Goal: Task Accomplishment & Management: Manage account settings

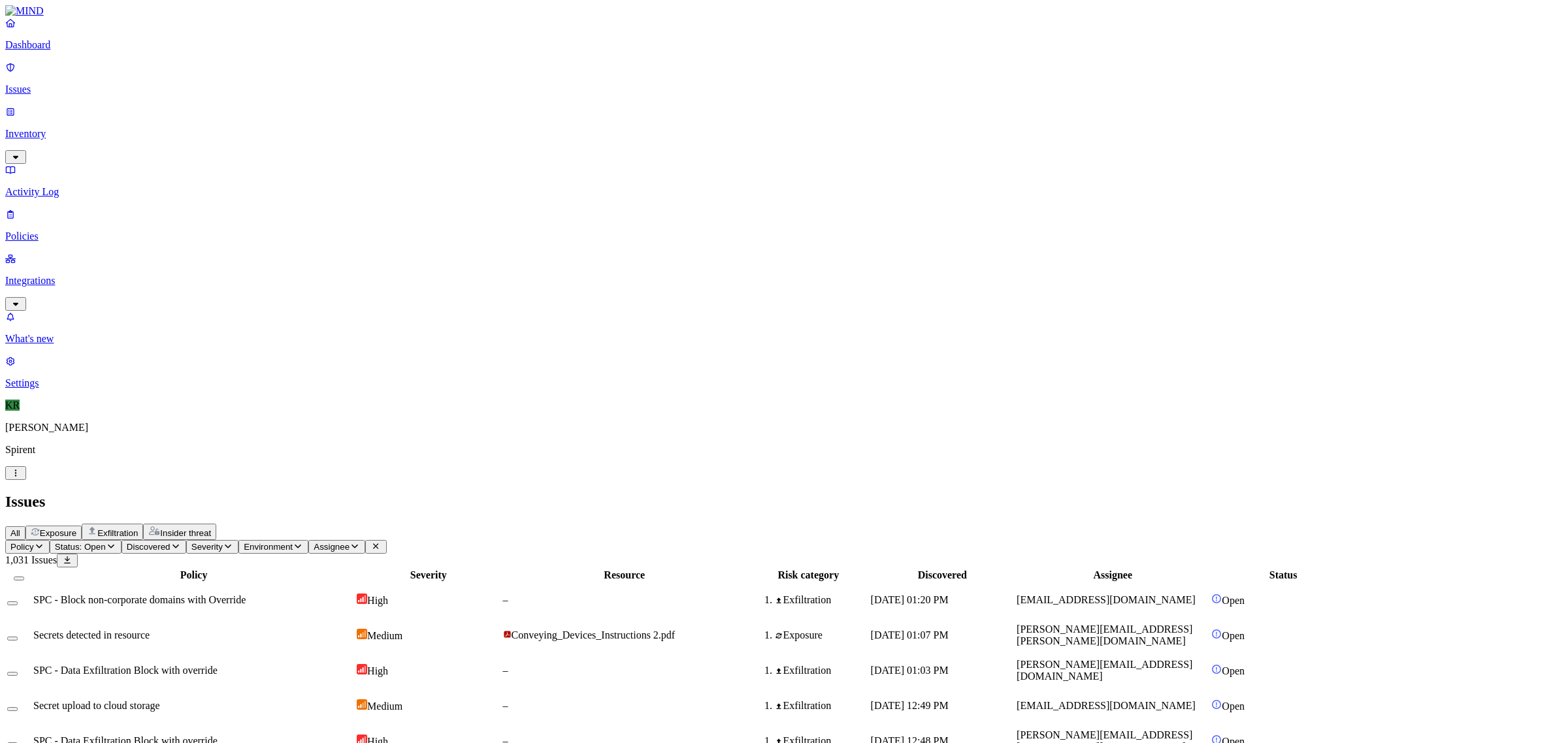
click at [211, 528] on span "Insider threat" at bounding box center [186, 533] width 51 height 10
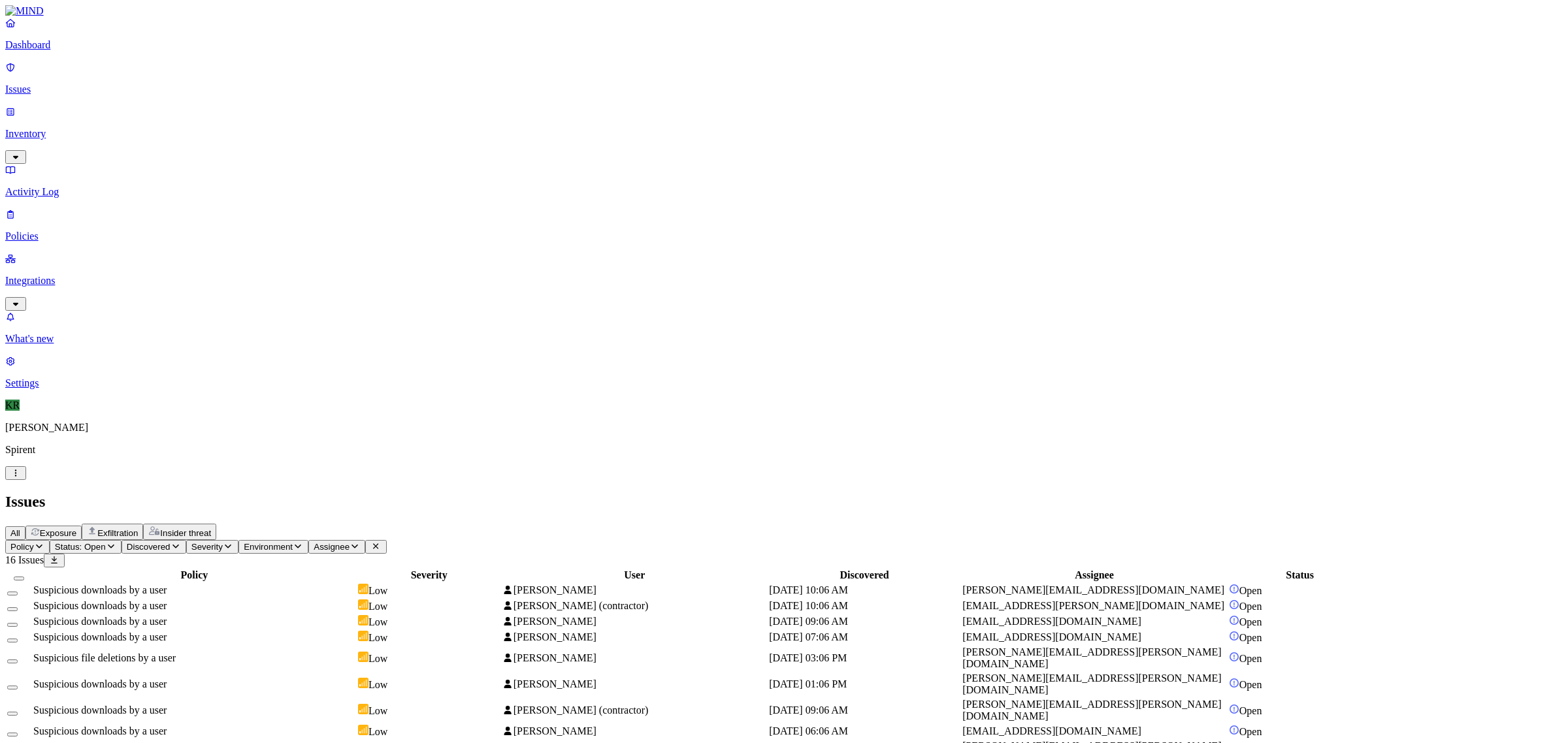
click at [597, 585] on span "[PERSON_NAME]" at bounding box center [555, 590] width 83 height 11
click at [767, 599] on td "[PERSON_NAME] (contractor)" at bounding box center [634, 606] width 265 height 15
click at [596, 652] on span "[PERSON_NAME]" at bounding box center [548, 657] width 94 height 11
click at [649, 705] on span "[PERSON_NAME] (contractor)" at bounding box center [581, 710] width 135 height 11
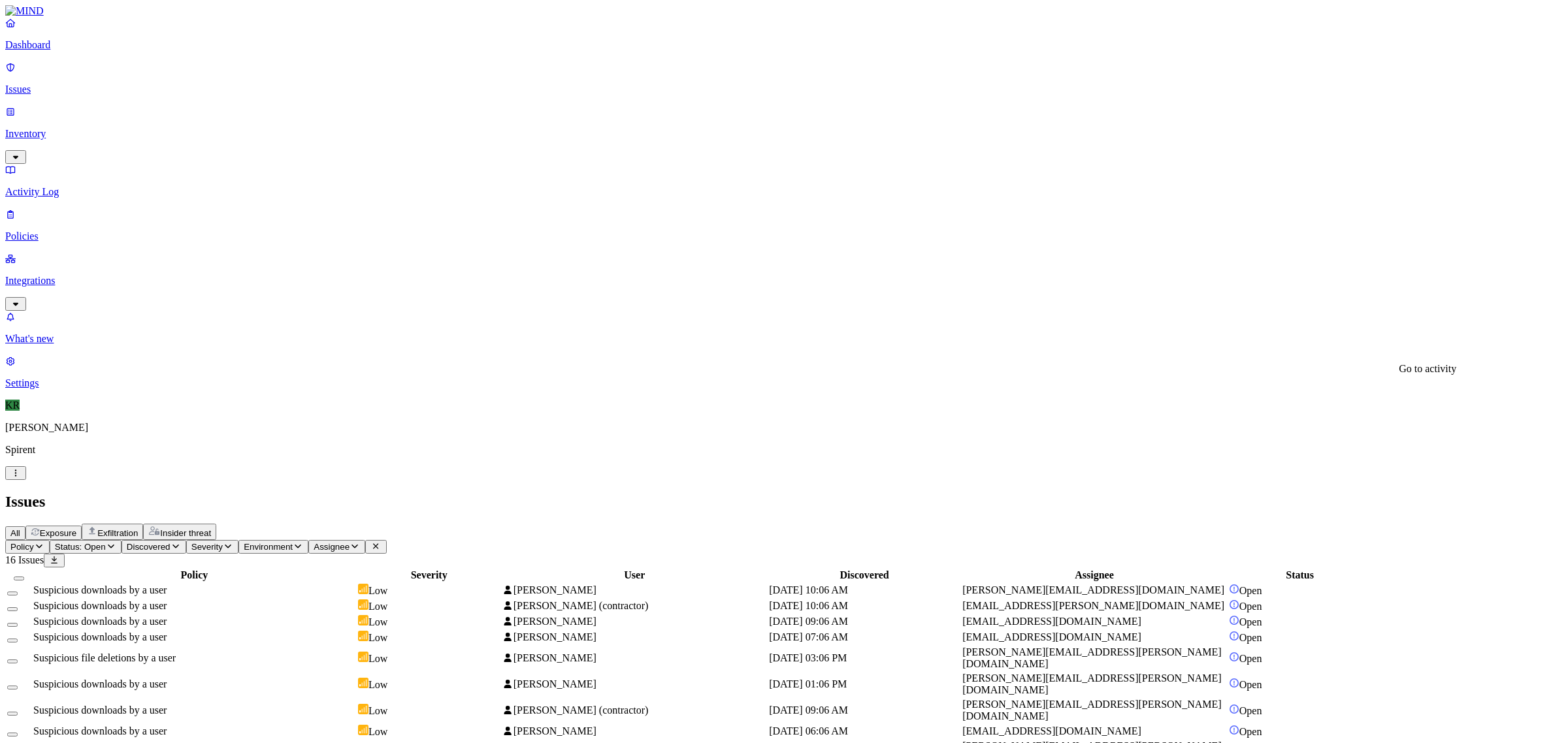
click at [25, 576] on button "Select all" at bounding box center [18, 578] width 10 height 4
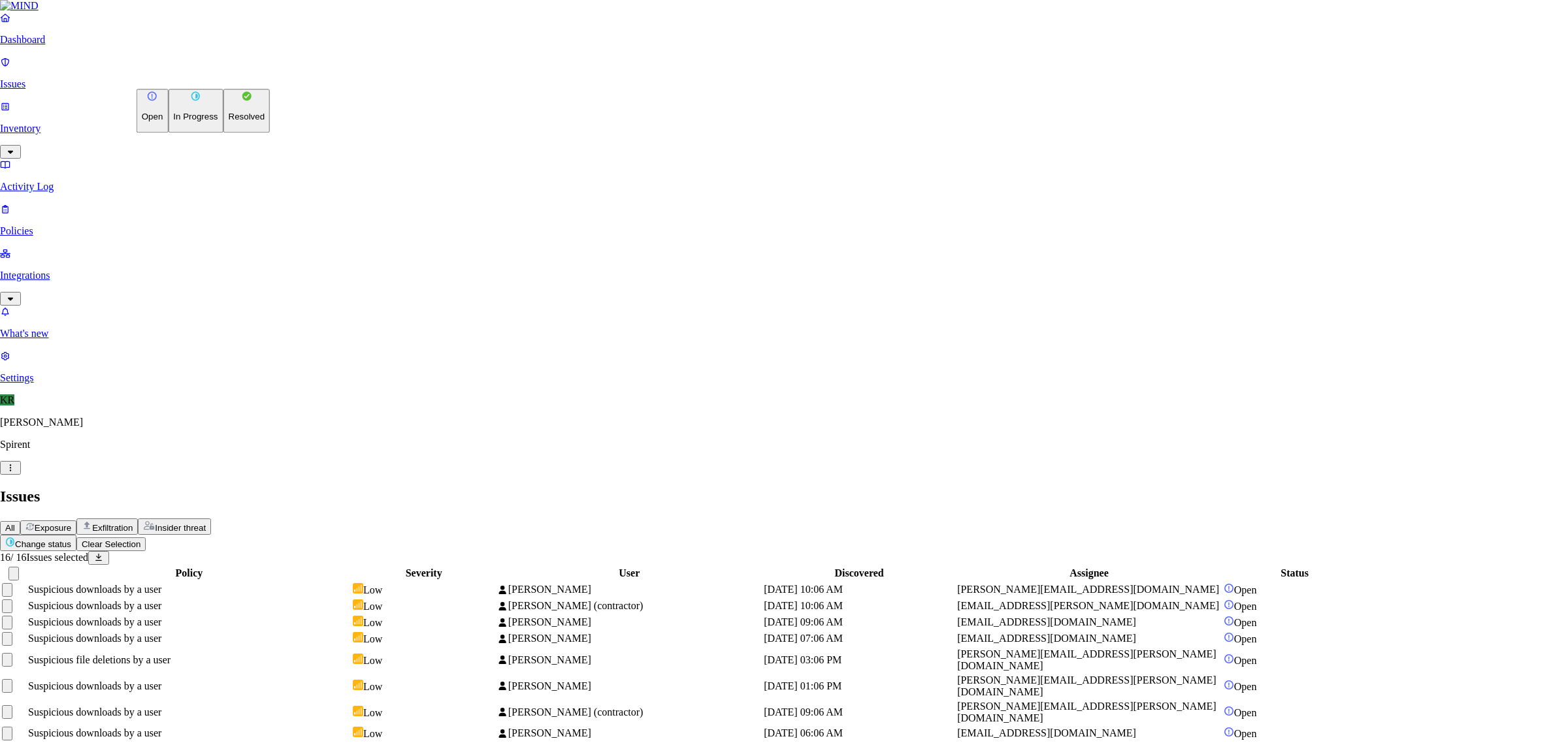
click at [190, 80] on html "Dashboard Issues Inventory Activity Log Policies Integrations What's new 1 Sett…" at bounding box center [784, 471] width 1568 height 942
click at [229, 122] on p "Resolved" at bounding box center [247, 117] width 36 height 10
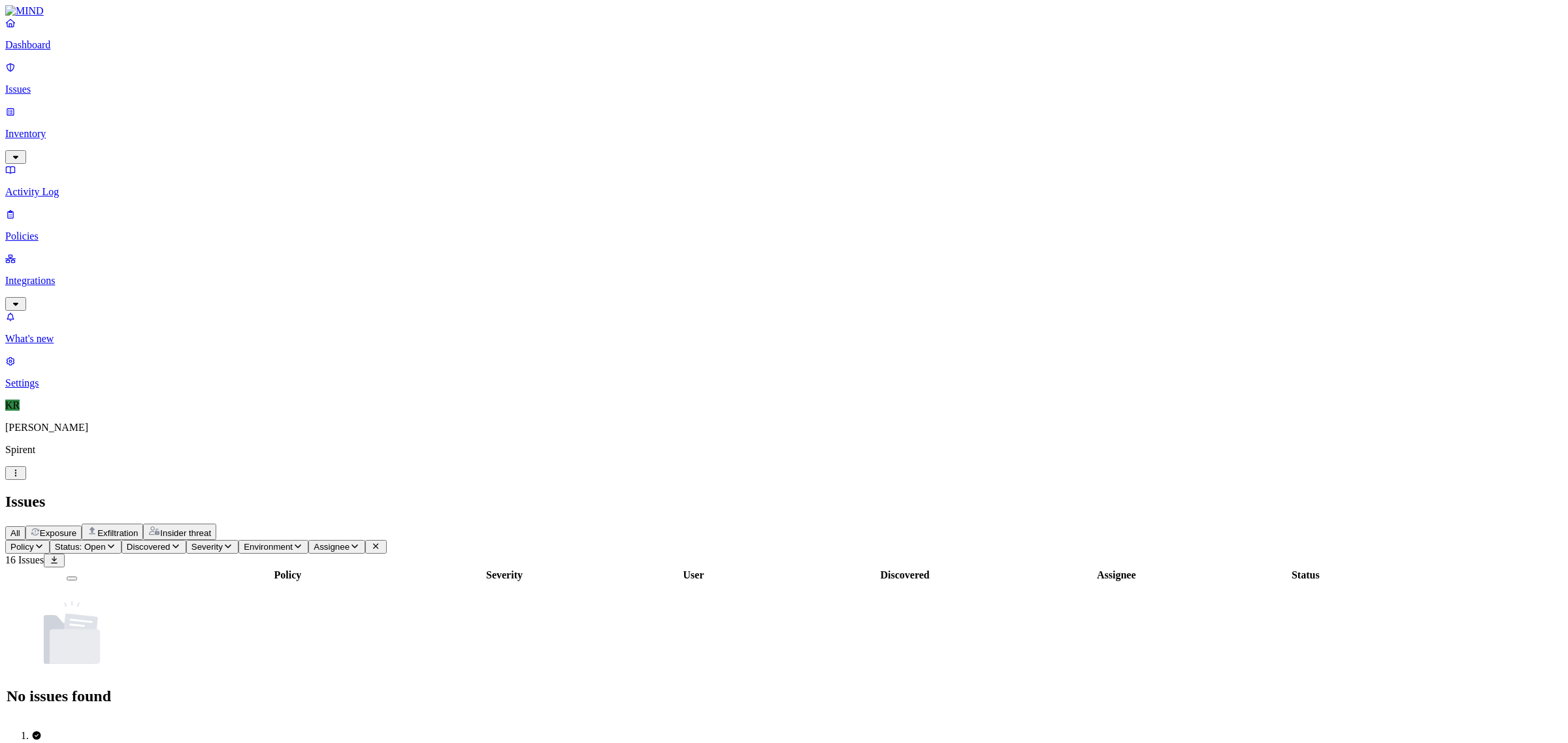
click at [77, 528] on span "Exposure" at bounding box center [58, 533] width 36 height 10
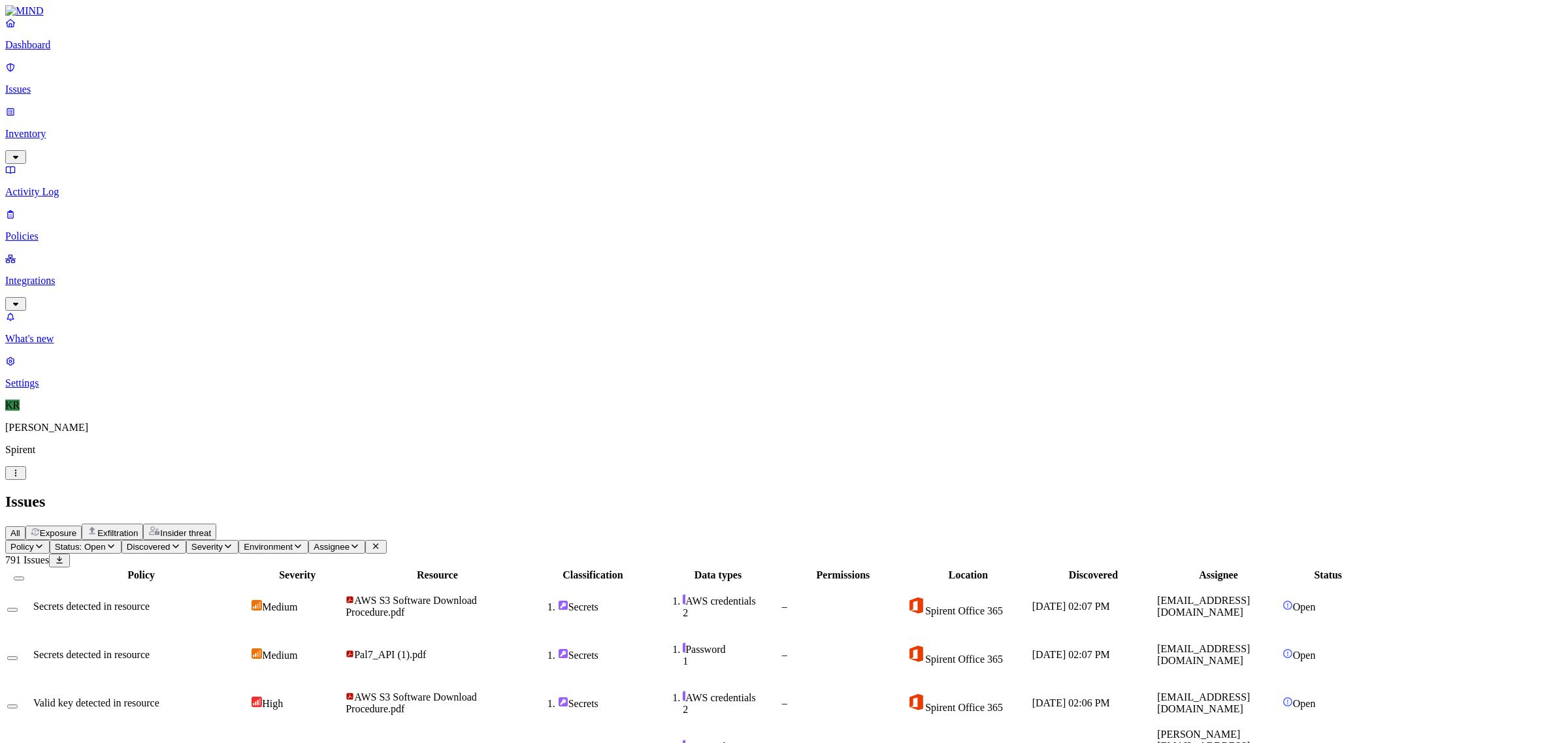
click at [825, 493] on h2 "Issues" at bounding box center [784, 501] width 1558 height 17
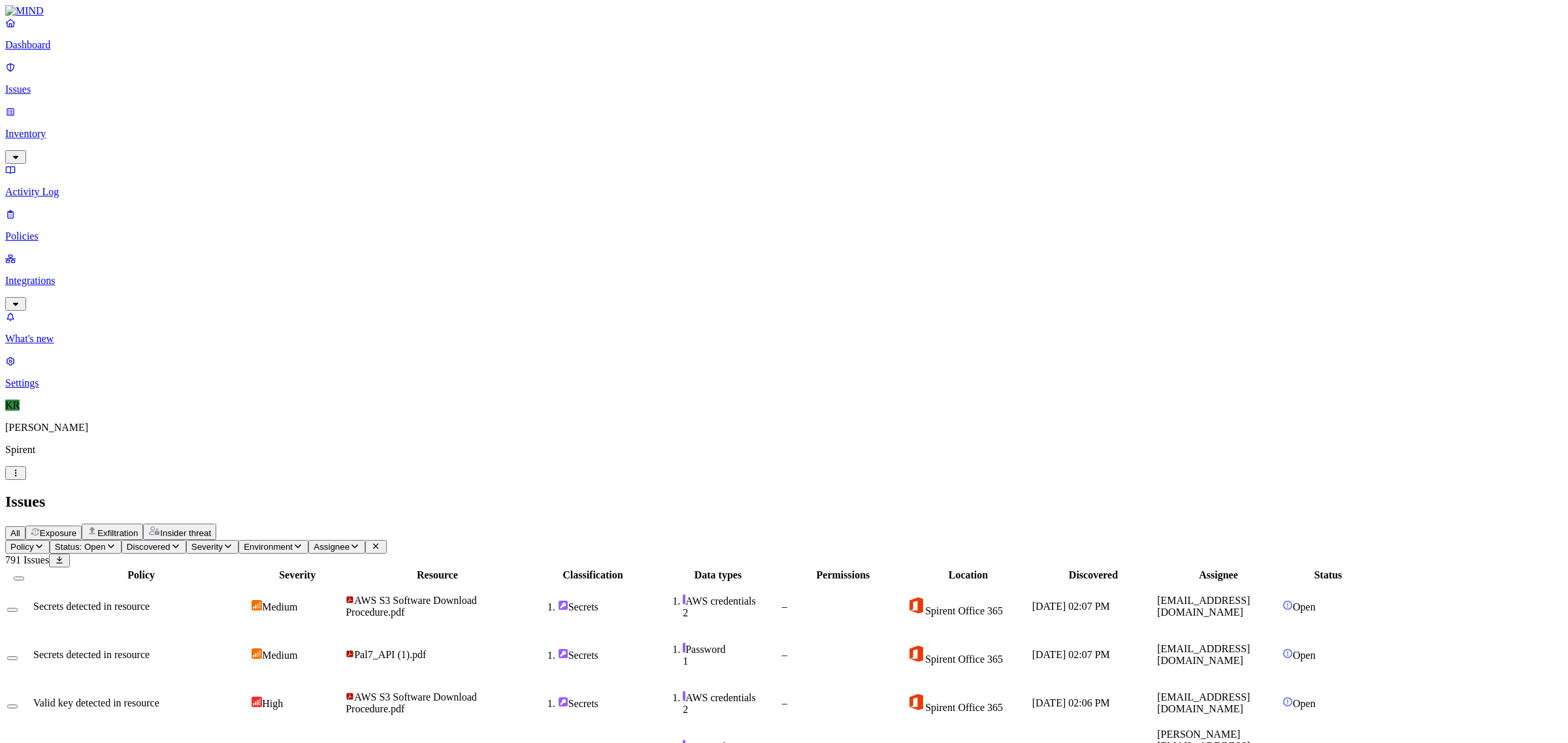
click at [780, 595] on div "AWS credentials" at bounding box center [731, 601] width 97 height 13
click at [867, 493] on div "Issues" at bounding box center [784, 501] width 1558 height 17
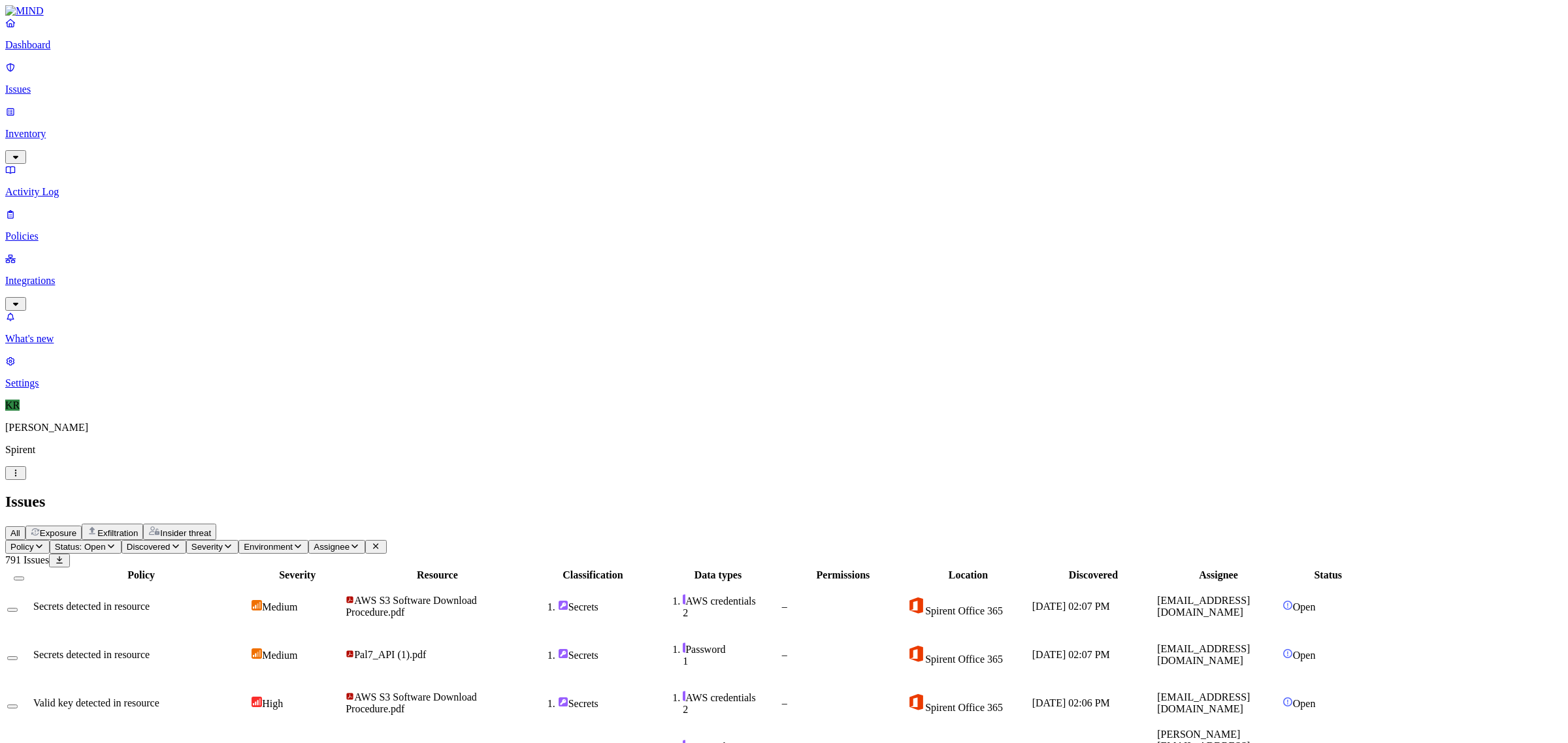
scroll to position [201, 0]
drag, startPoint x: 1396, startPoint y: 363, endPoint x: 1416, endPoint y: 389, distance: 32.8
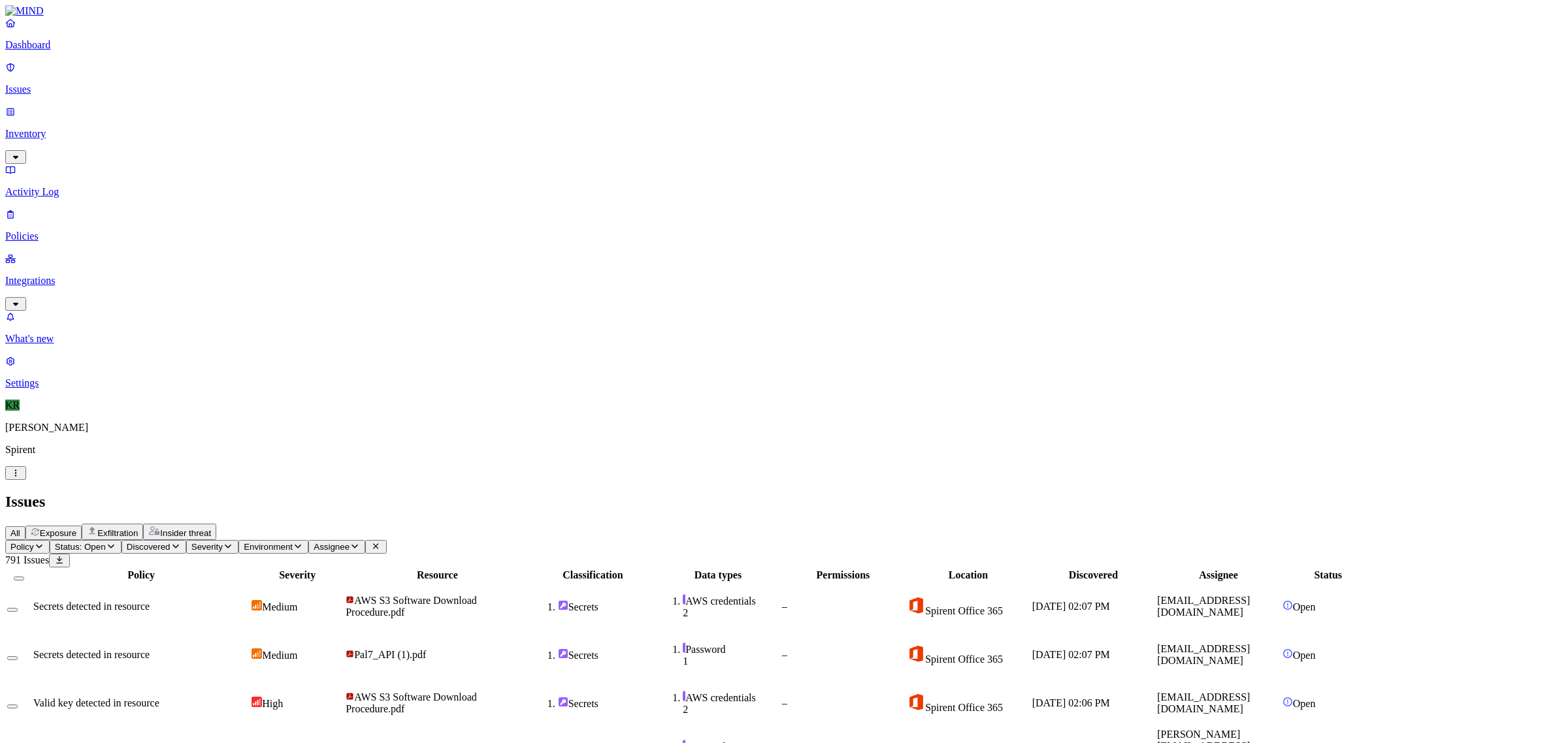
click at [960, 493] on div "Issues" at bounding box center [784, 501] width 1558 height 17
click at [25, 576] on button "Select all" at bounding box center [18, 578] width 10 height 4
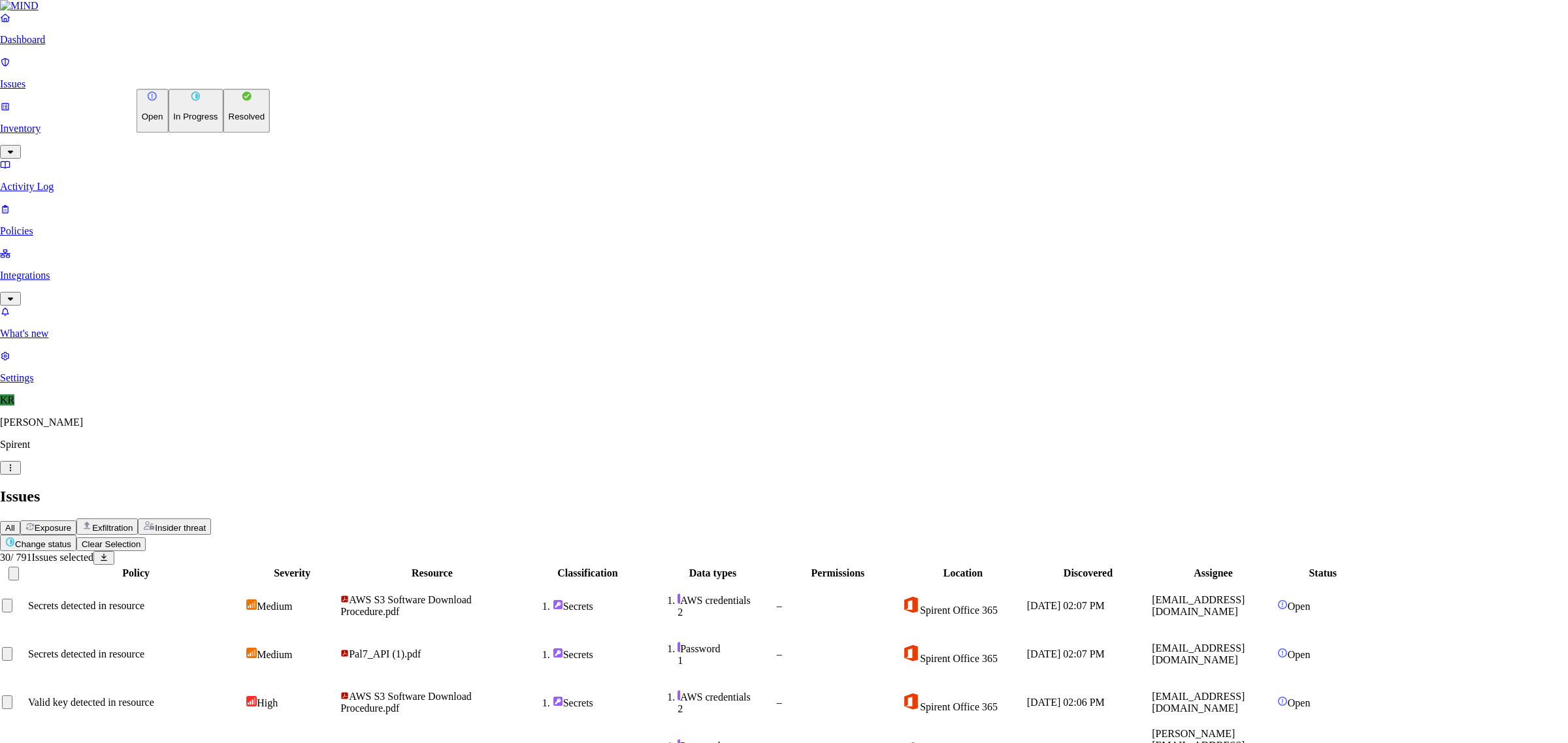
click at [229, 122] on p "Resolved" at bounding box center [247, 117] width 36 height 10
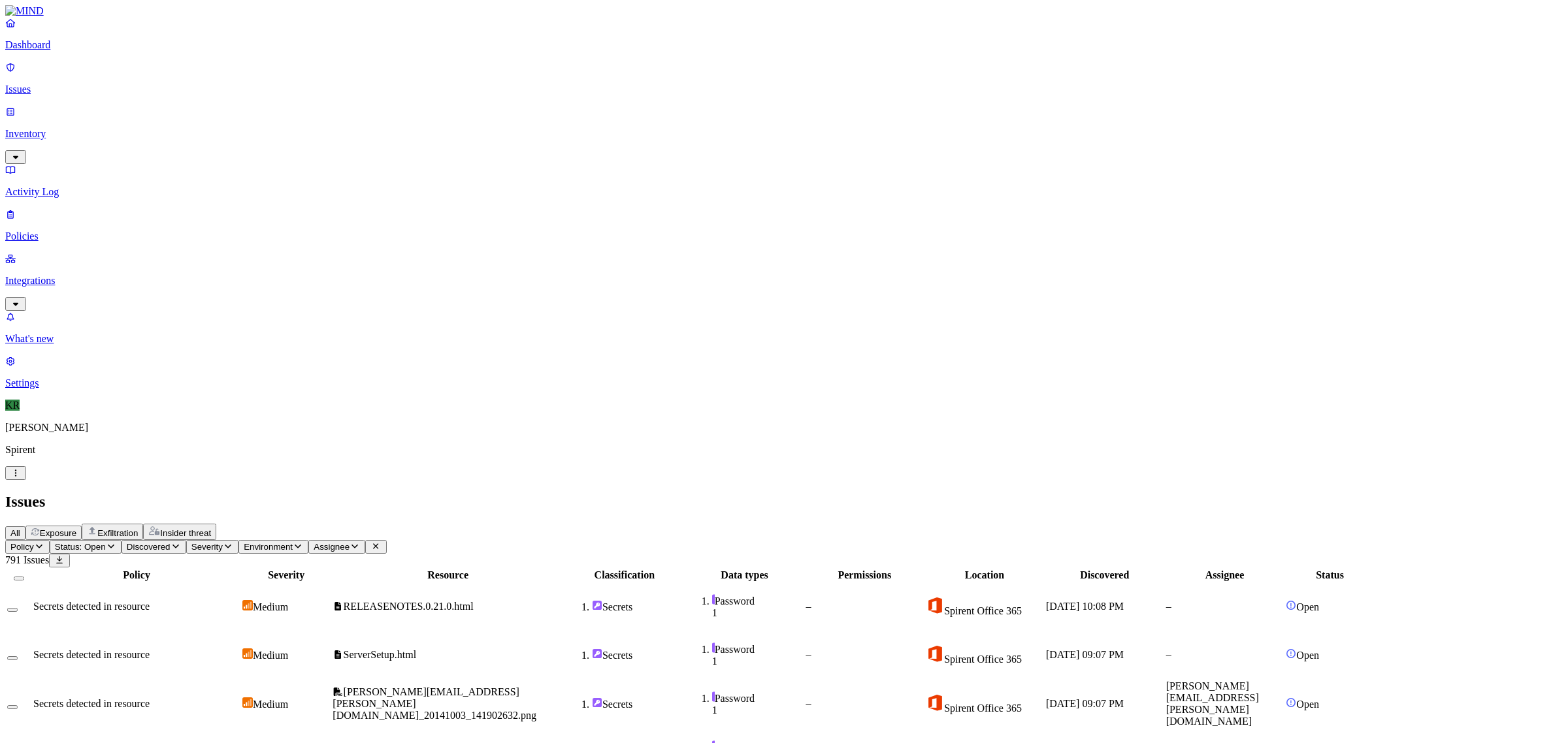
click at [804, 691] on span "Password 1" at bounding box center [744, 703] width 118 height 25
click at [953, 493] on div "Issues" at bounding box center [784, 501] width 1558 height 17
click at [25, 576] on button "Select all" at bounding box center [18, 578] width 10 height 4
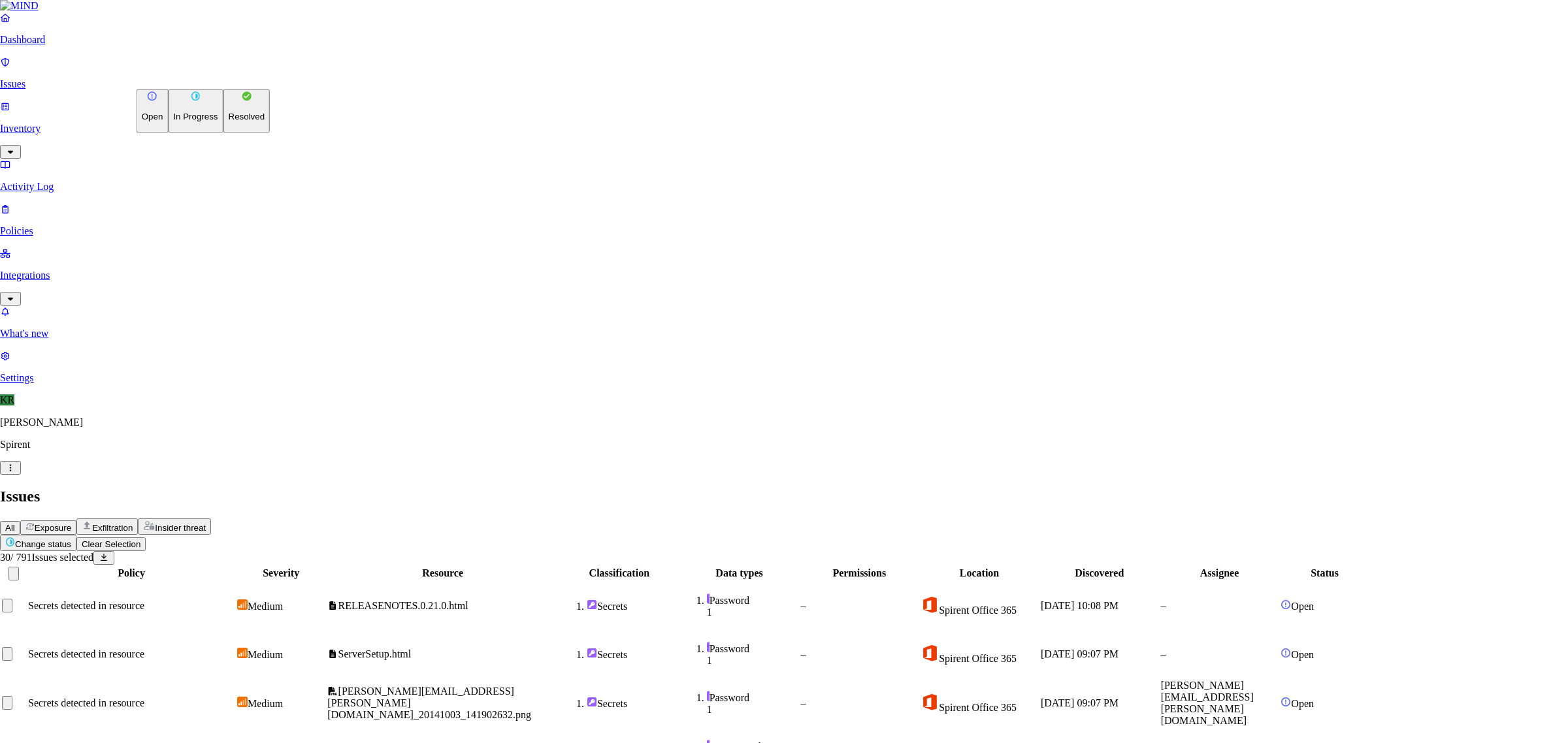
click at [229, 122] on p "Resolved" at bounding box center [247, 117] width 36 height 10
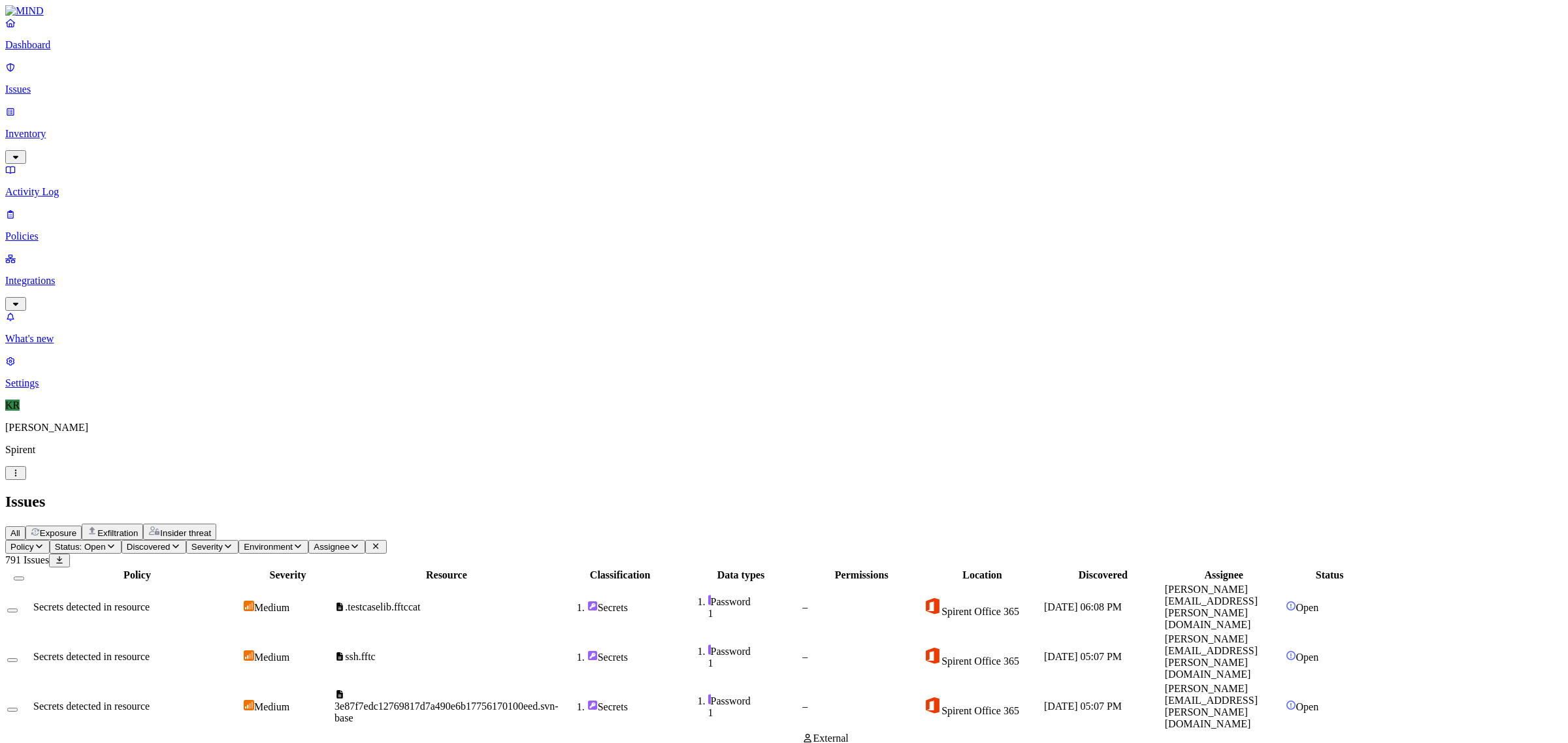
click at [25, 576] on button "Select all" at bounding box center [18, 578] width 10 height 4
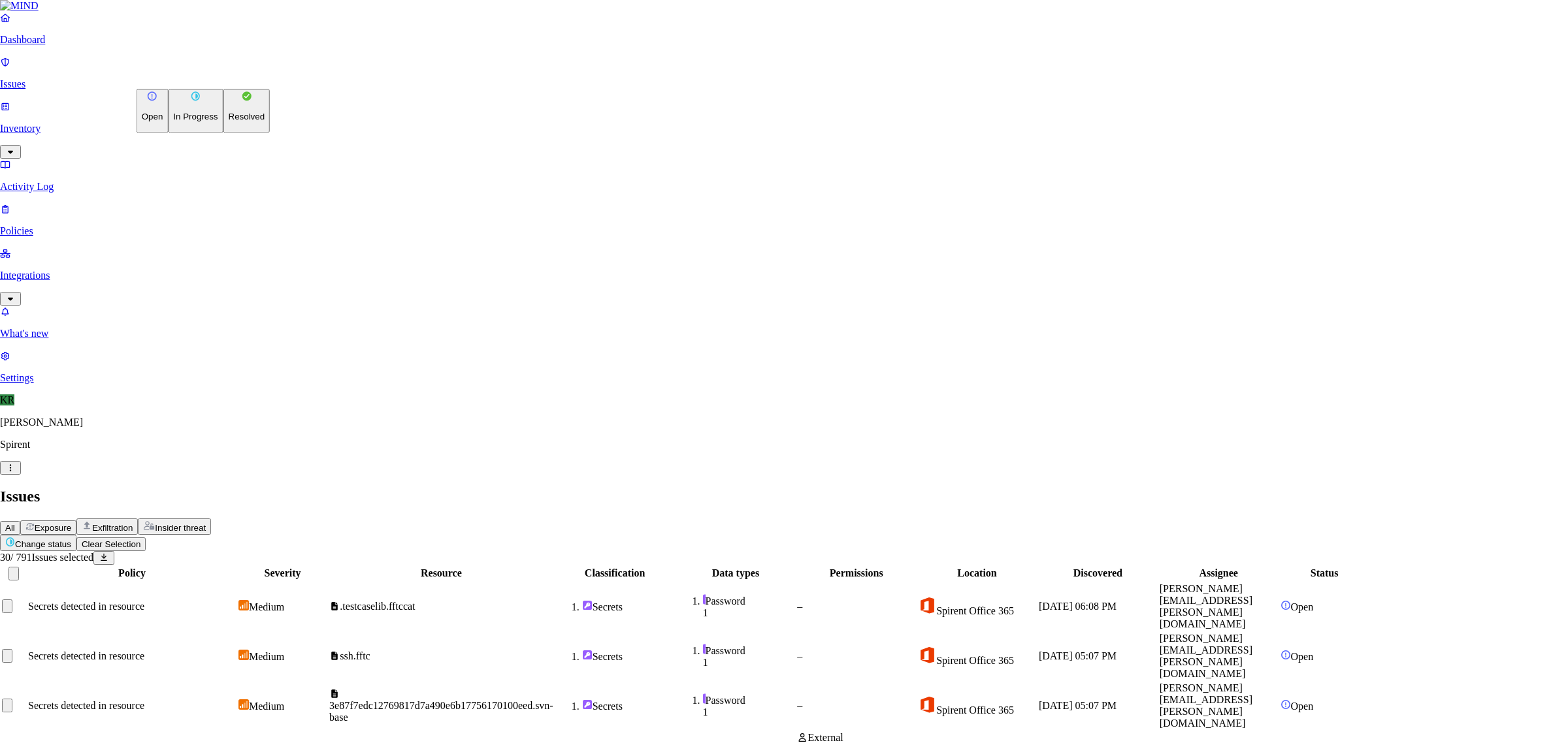
click at [223, 133] on button "Resolved" at bounding box center [247, 111] width 47 height 44
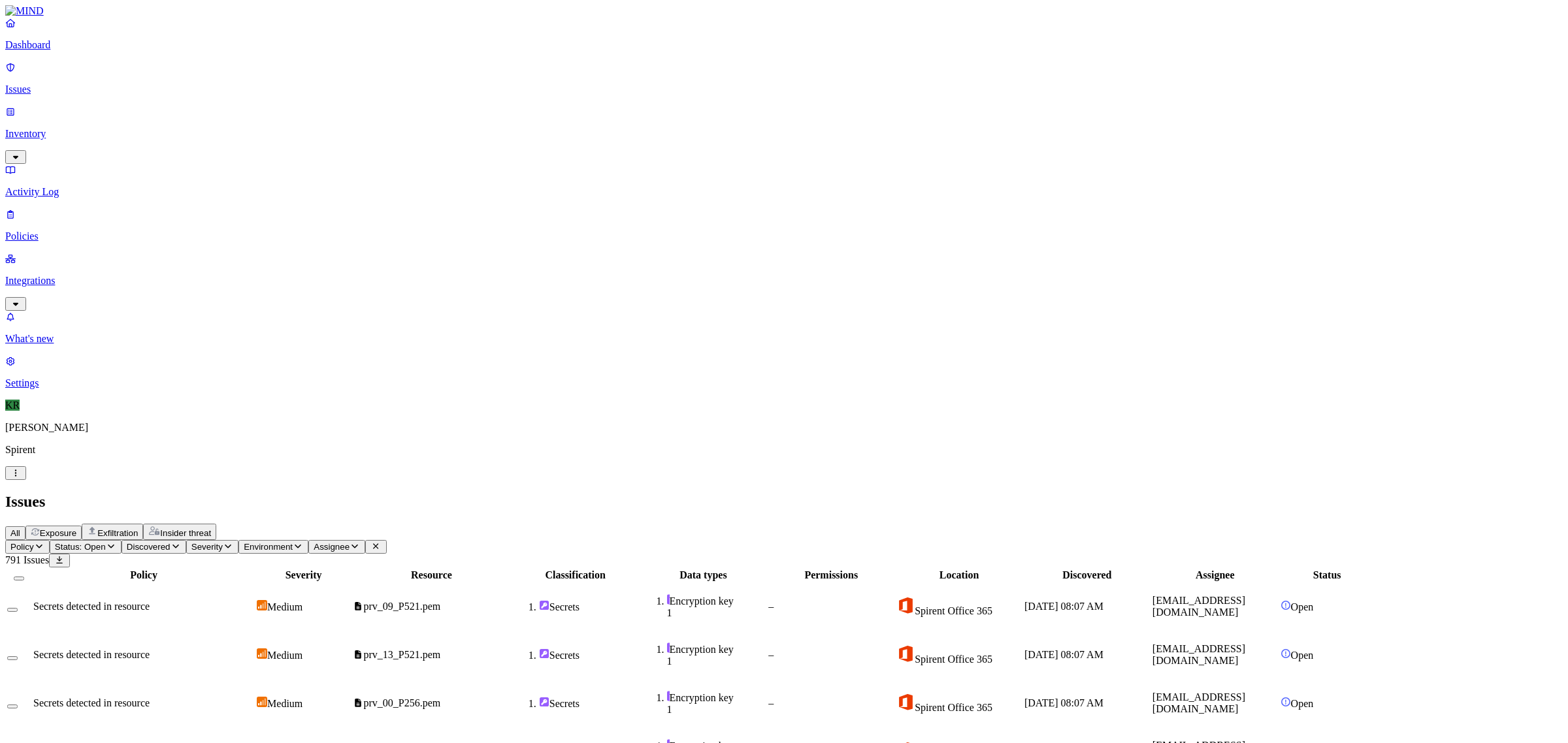
click at [25, 576] on button "Select all" at bounding box center [18, 578] width 10 height 4
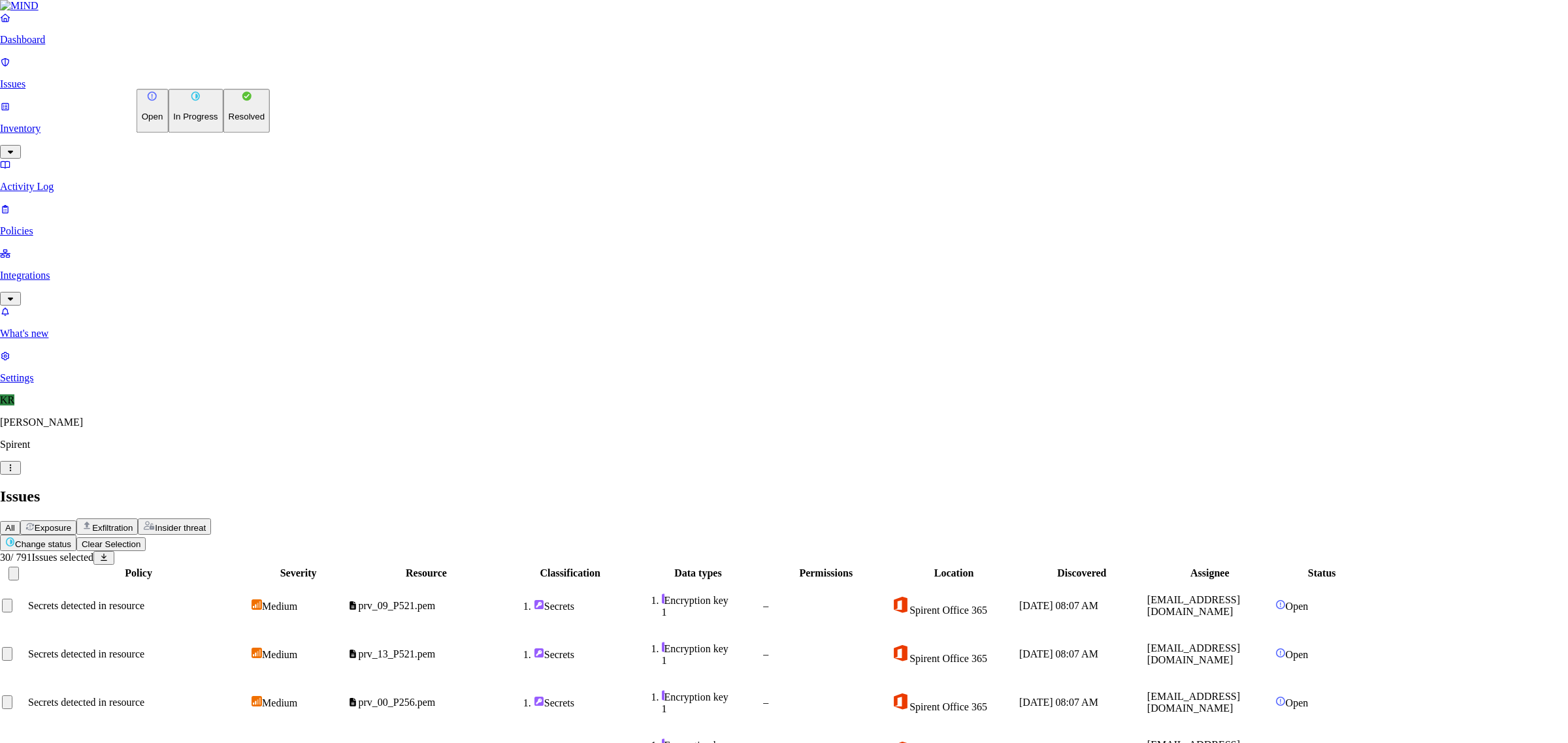
click at [223, 133] on button "Resolved" at bounding box center [247, 111] width 47 height 44
drag, startPoint x: 893, startPoint y: 259, endPoint x: 819, endPoint y: 259, distance: 74.0
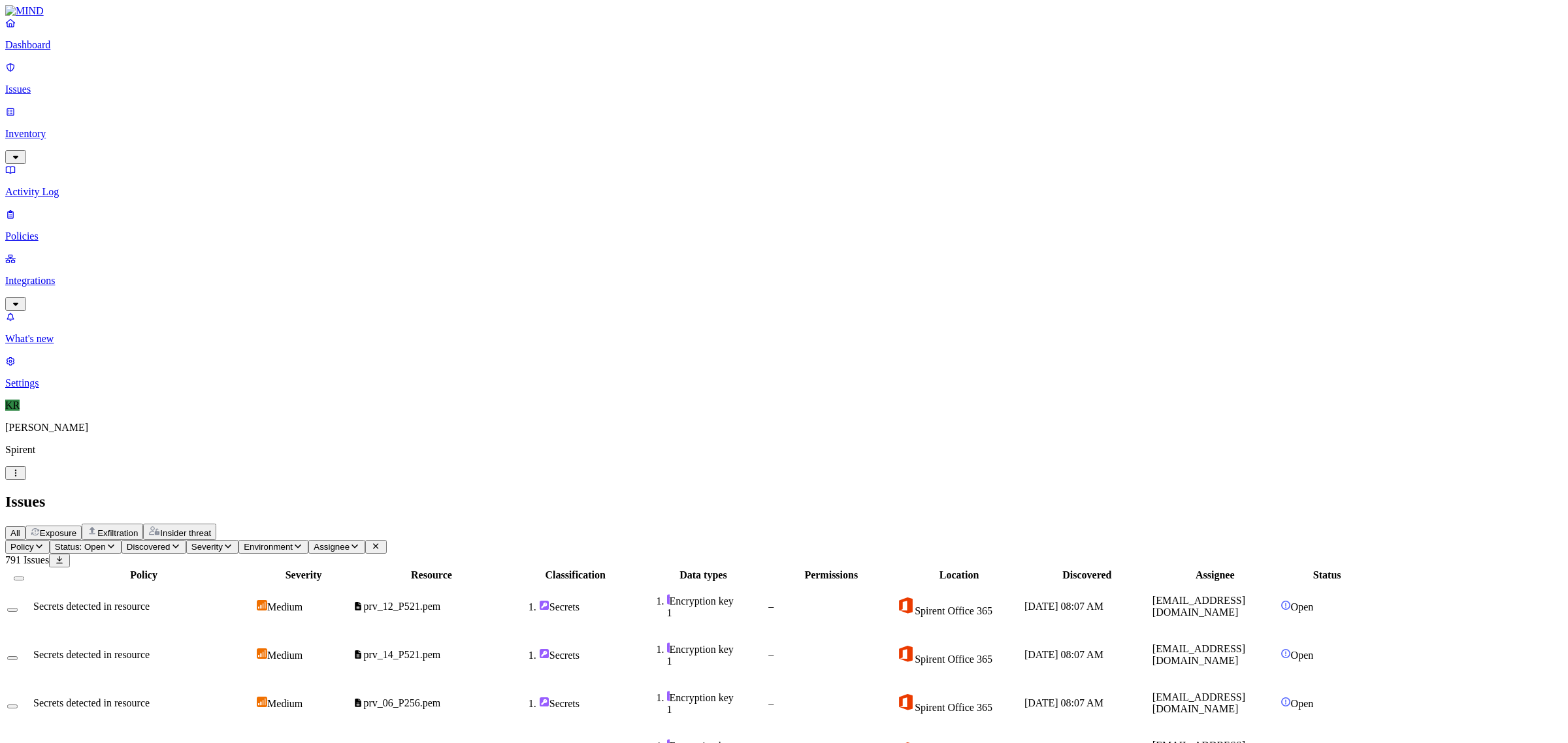
scroll to position [0, 0]
click at [25, 576] on button "Select all" at bounding box center [18, 578] width 10 height 4
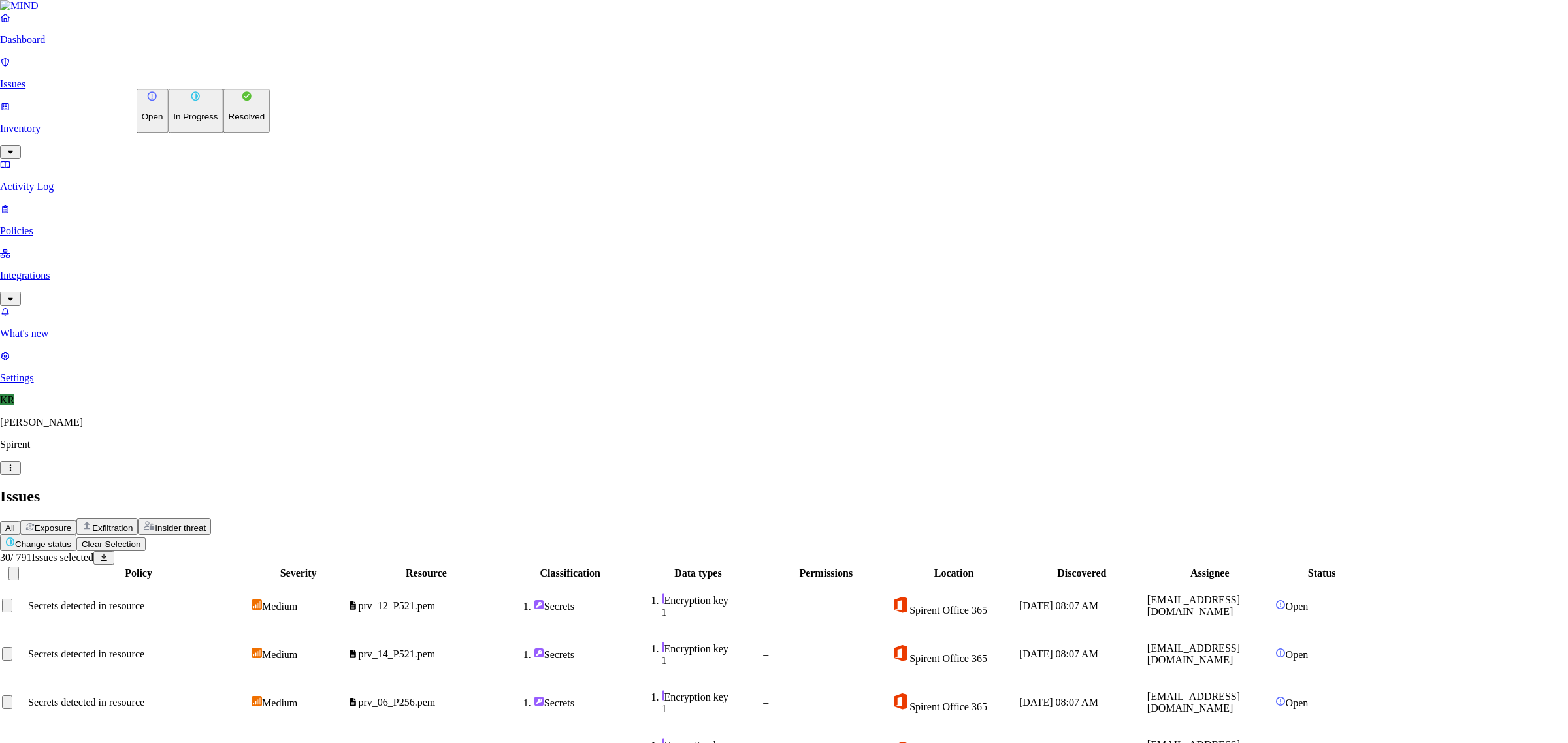
click at [223, 133] on button "Resolved" at bounding box center [247, 111] width 47 height 44
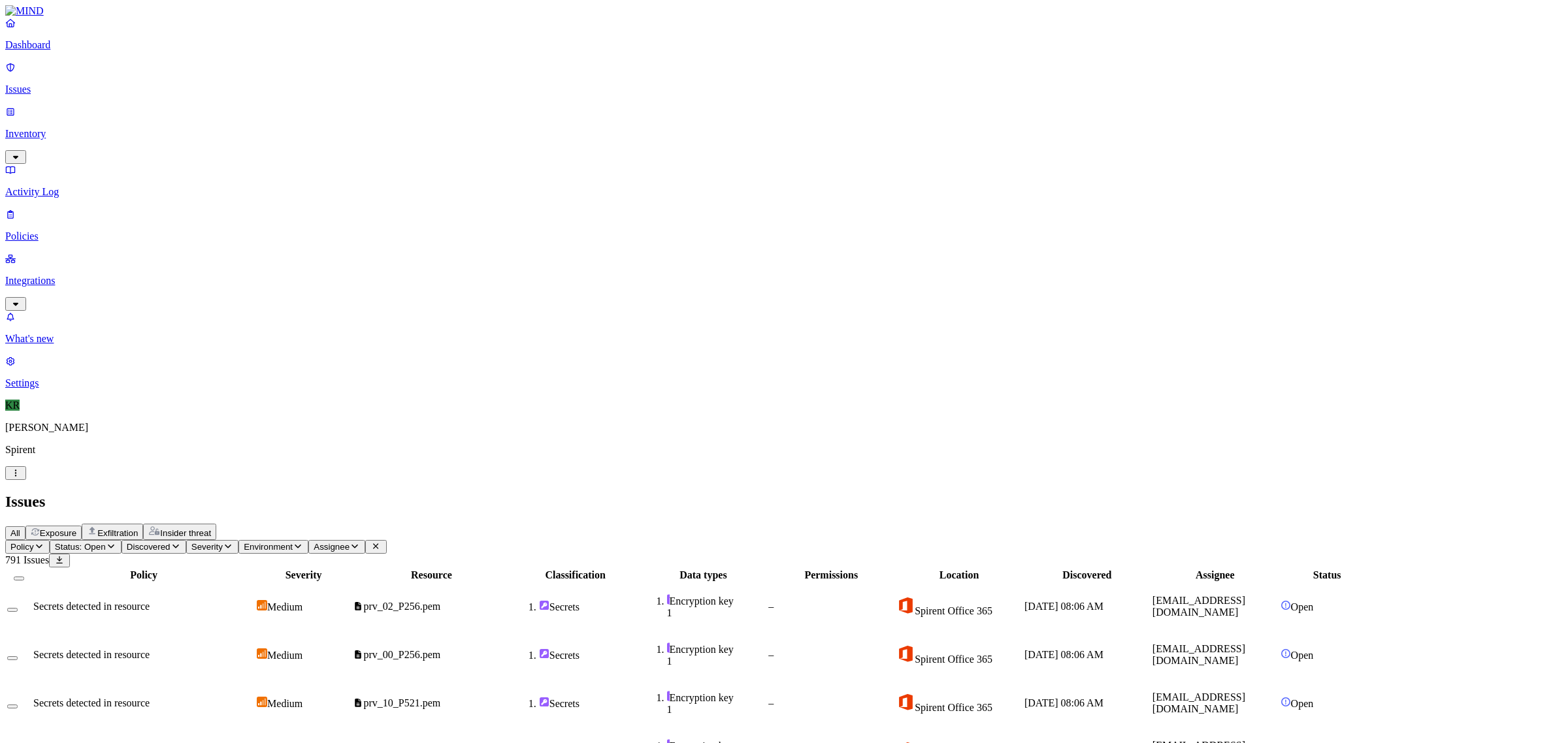
click at [25, 576] on button "Select all" at bounding box center [18, 578] width 10 height 4
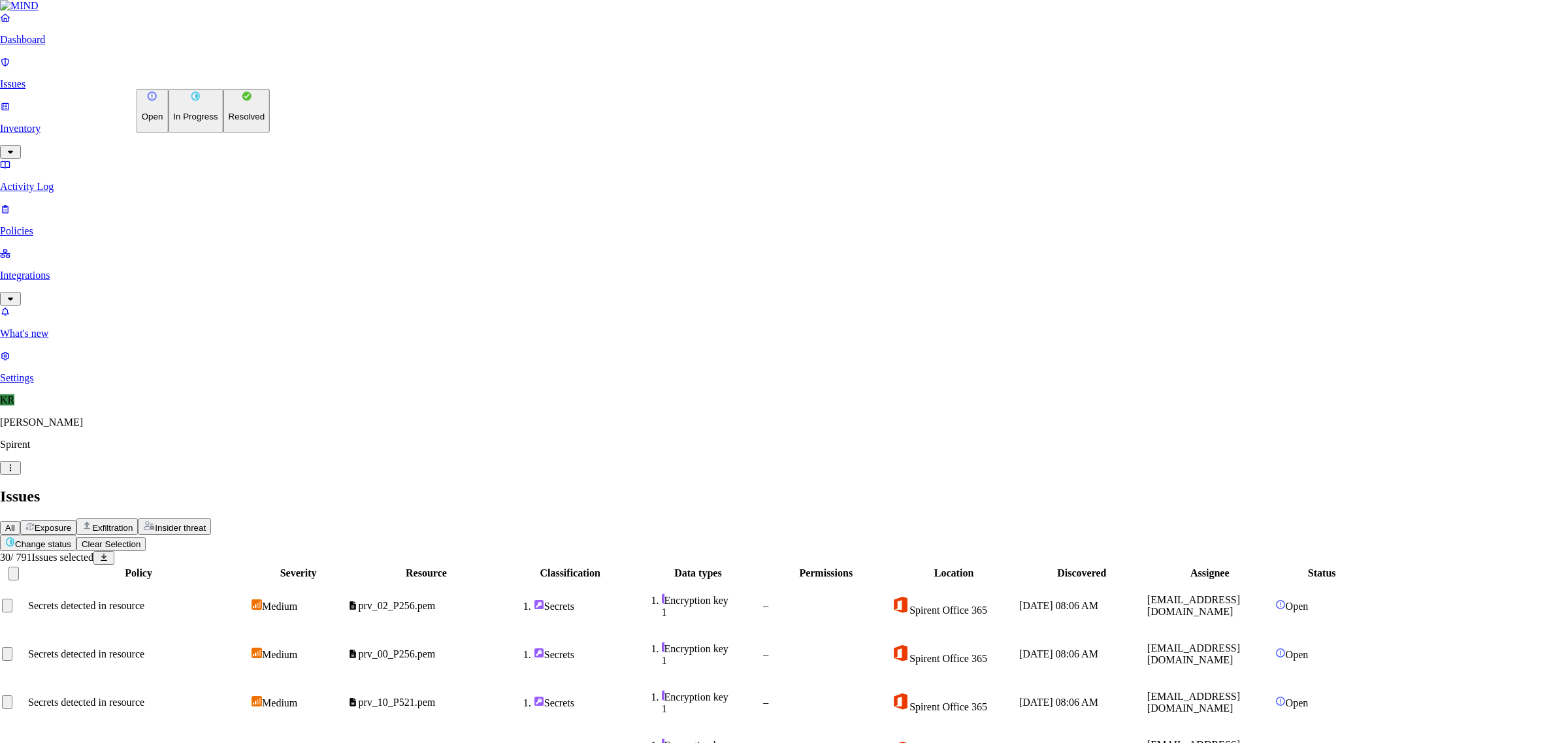
click at [223, 133] on button "Resolved" at bounding box center [247, 111] width 47 height 44
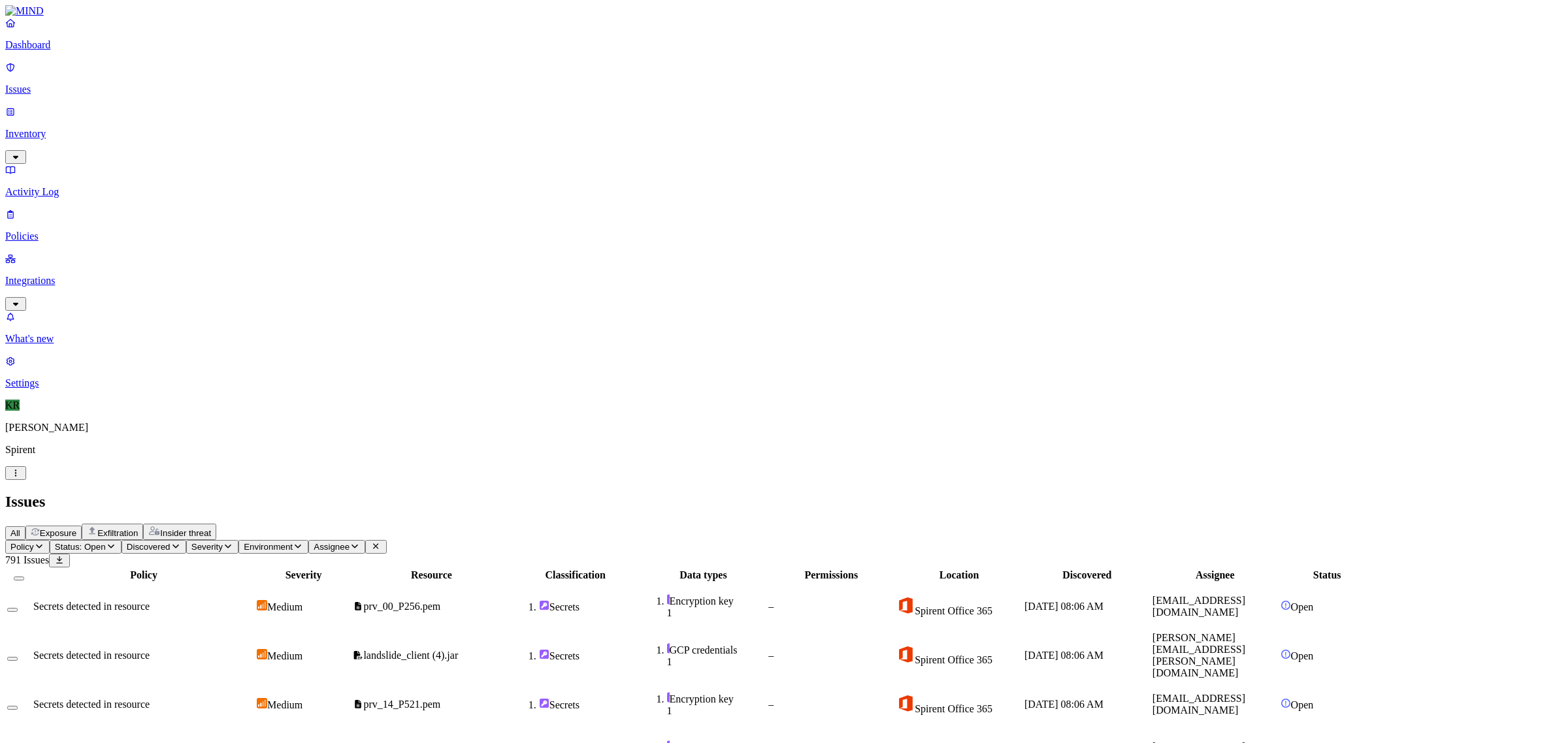
click at [25, 576] on button "Select all" at bounding box center [18, 578] width 10 height 4
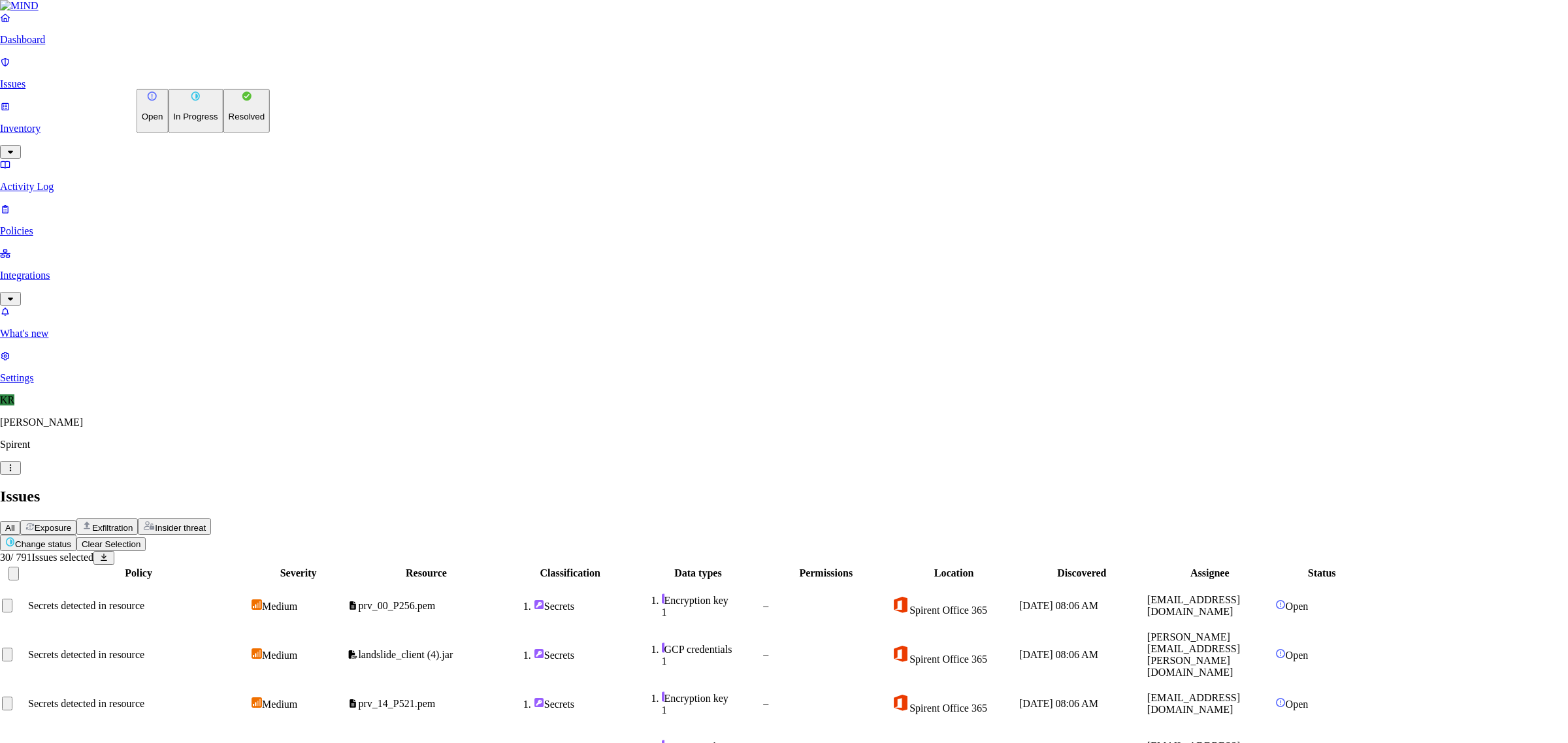
click at [223, 133] on button "Resolved" at bounding box center [247, 111] width 47 height 44
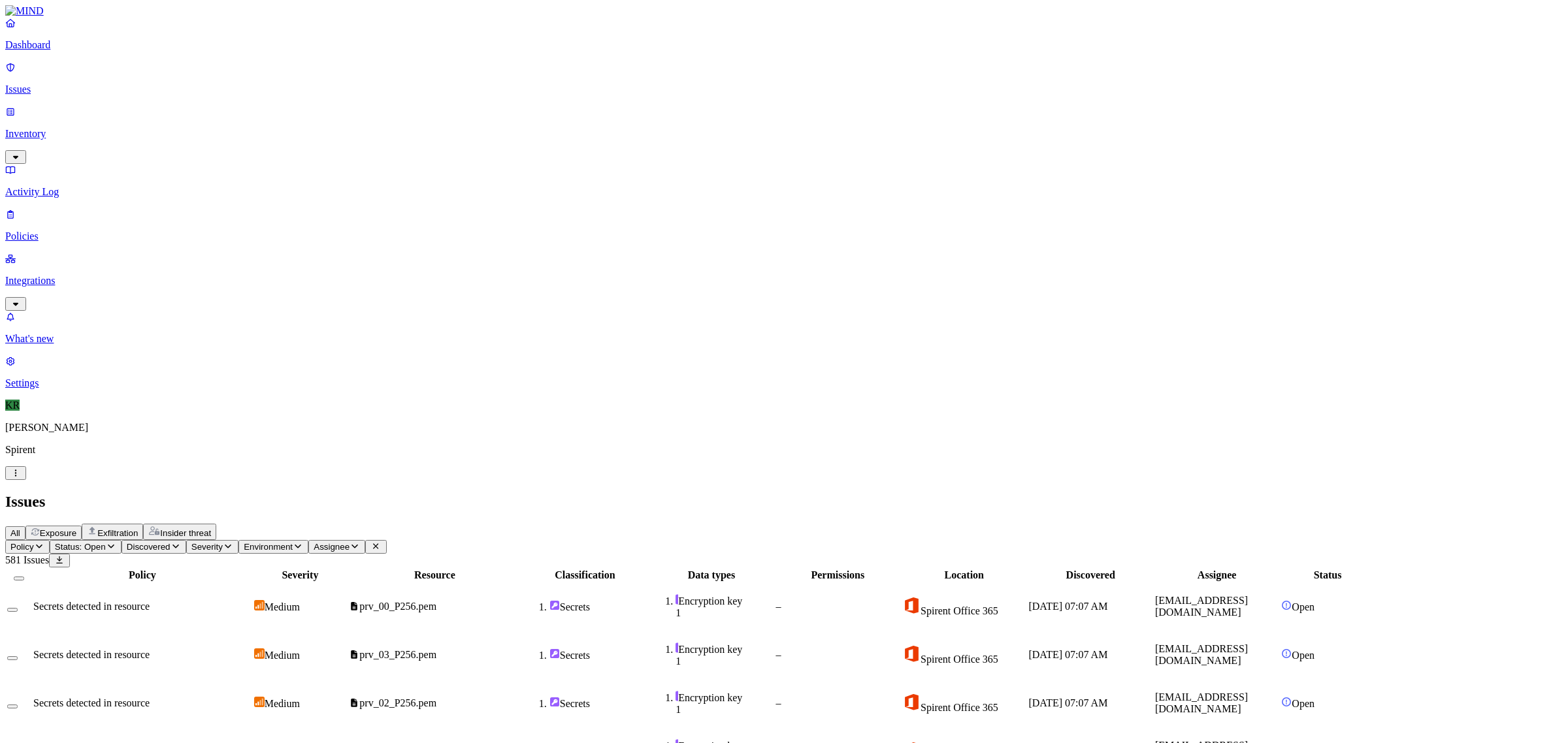
scroll to position [201, 0]
click at [31, 569] on div at bounding box center [19, 575] width 24 height 12
click at [25, 576] on button "Select all" at bounding box center [18, 578] width 10 height 4
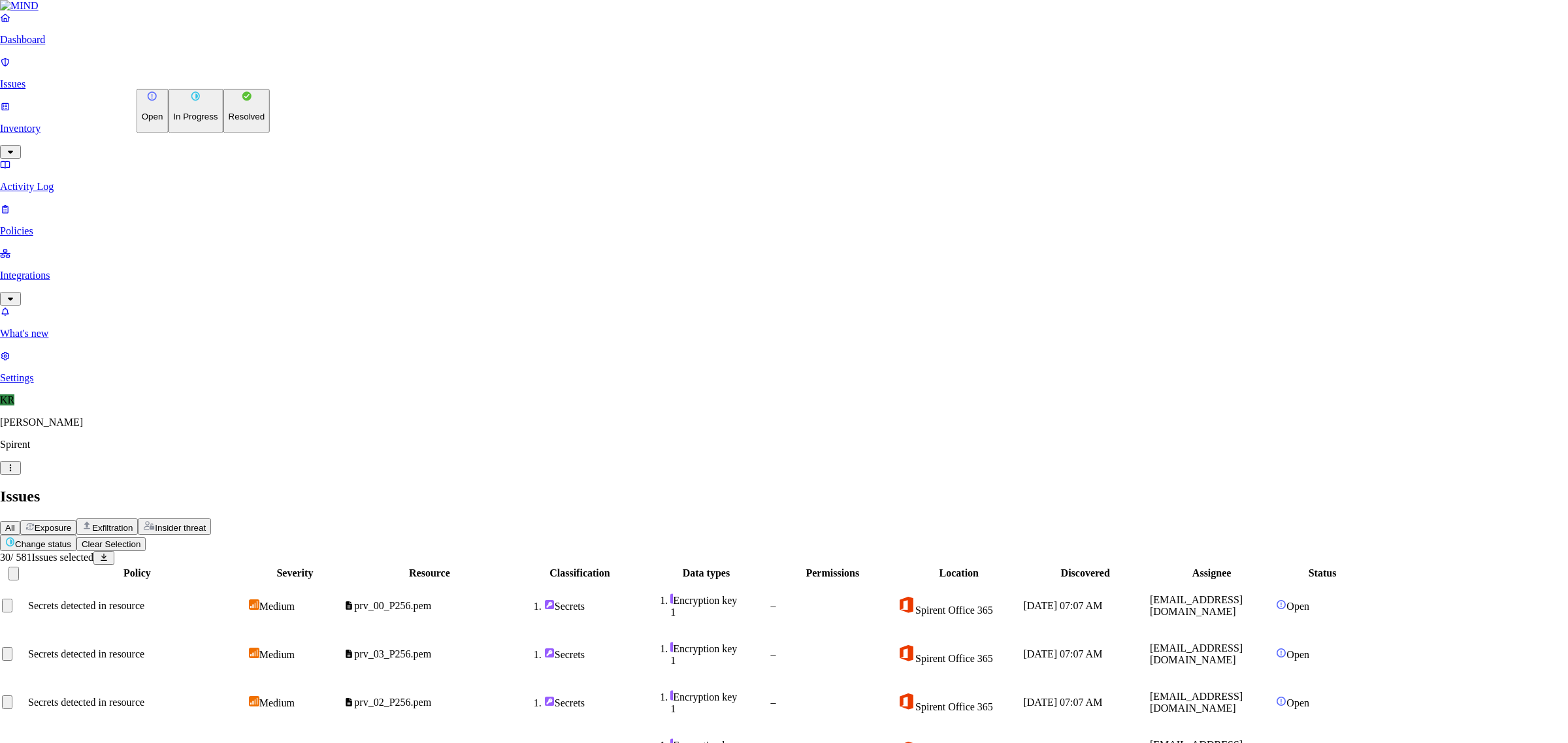
click at [223, 133] on button "Resolved" at bounding box center [247, 111] width 47 height 44
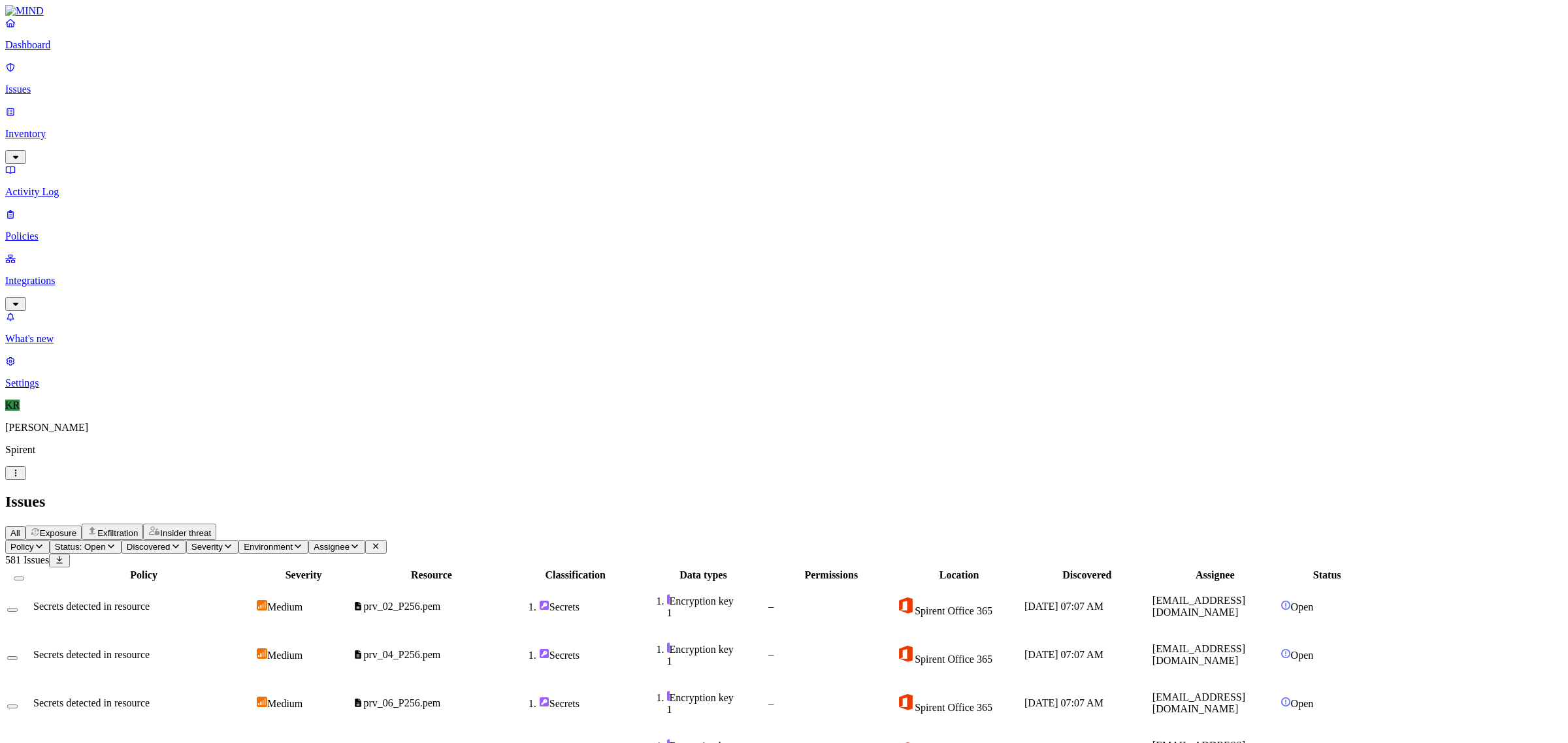
scroll to position [0, 0]
click at [25, 576] on button "Select all" at bounding box center [18, 578] width 10 height 4
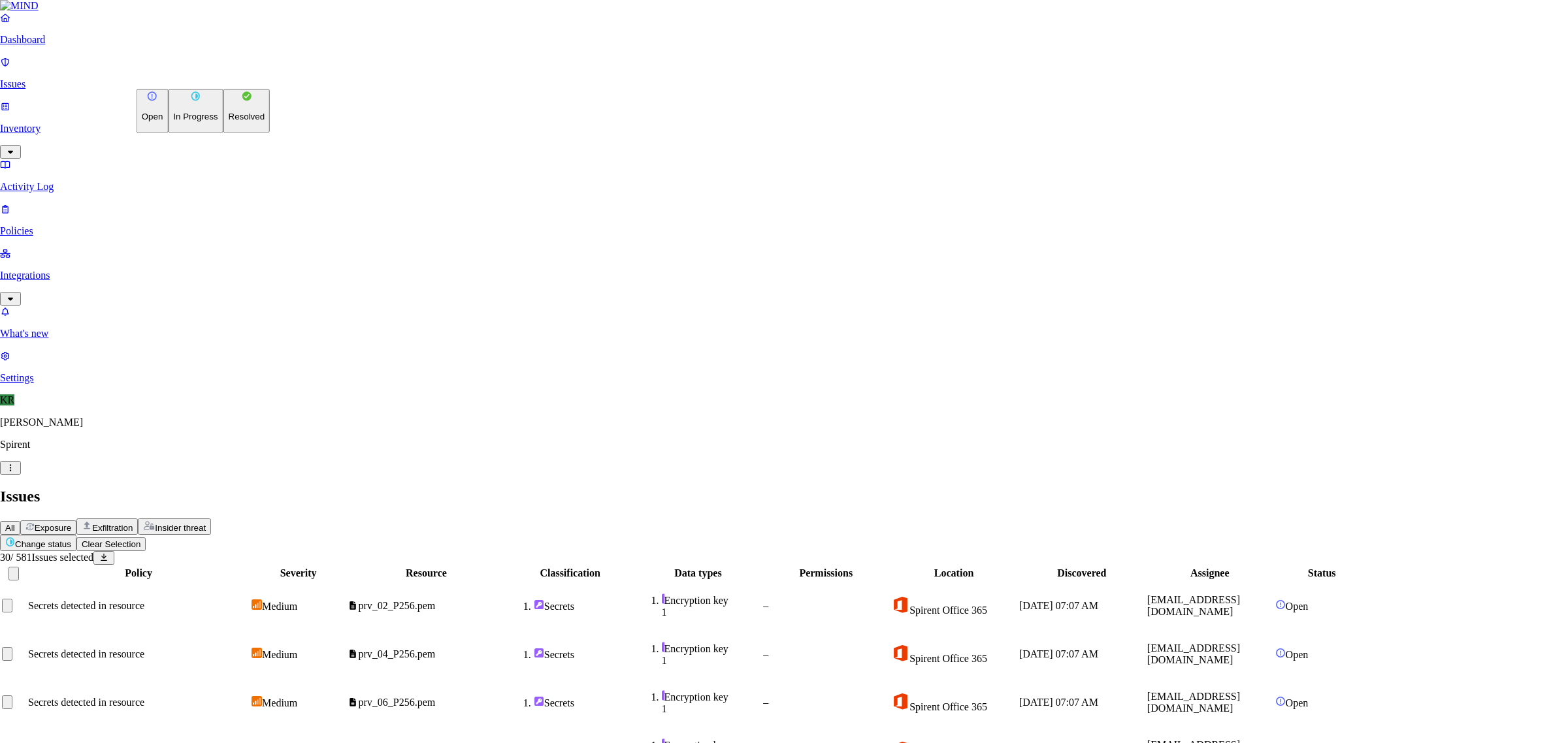
click at [229, 122] on p "Resolved" at bounding box center [247, 117] width 36 height 10
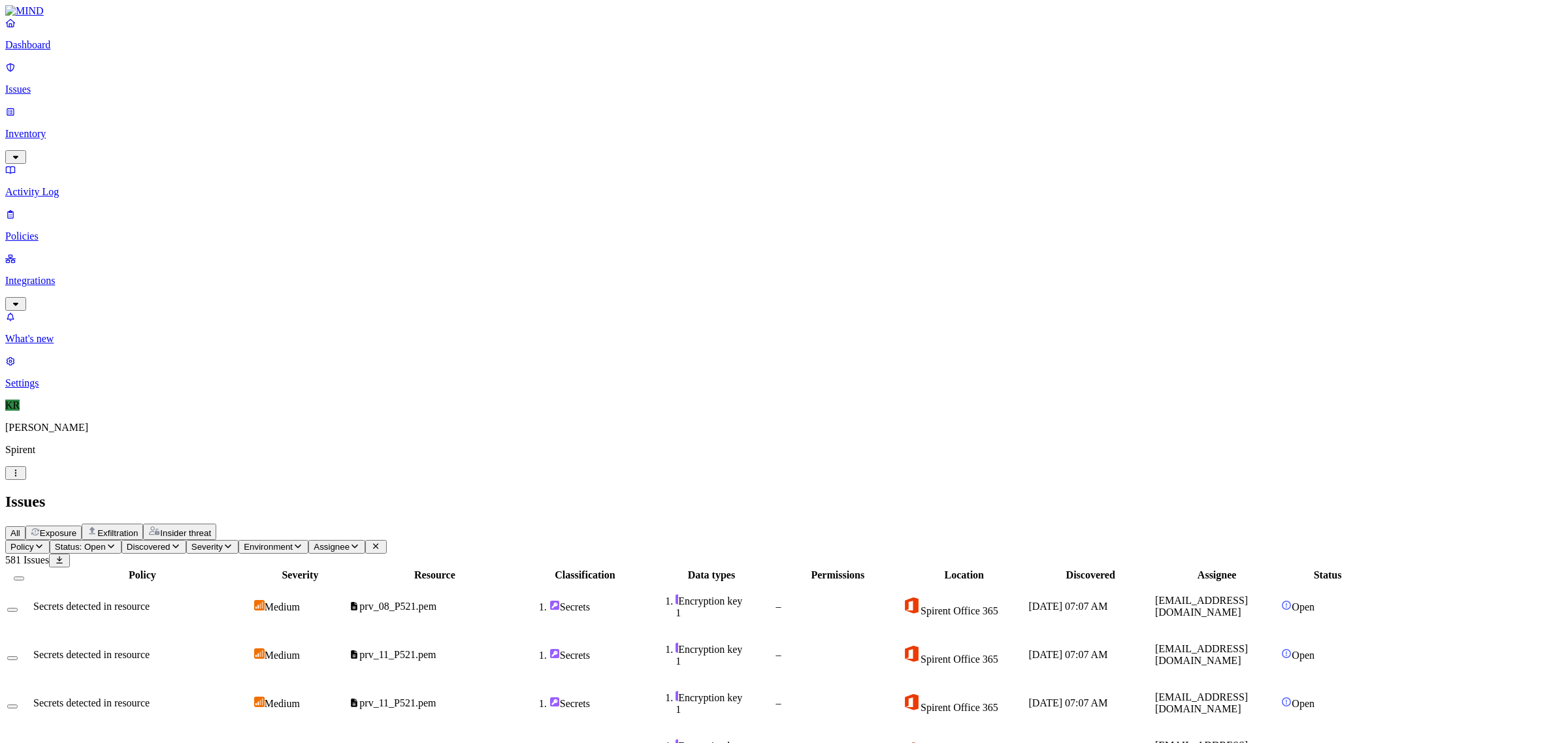
scroll to position [201, 0]
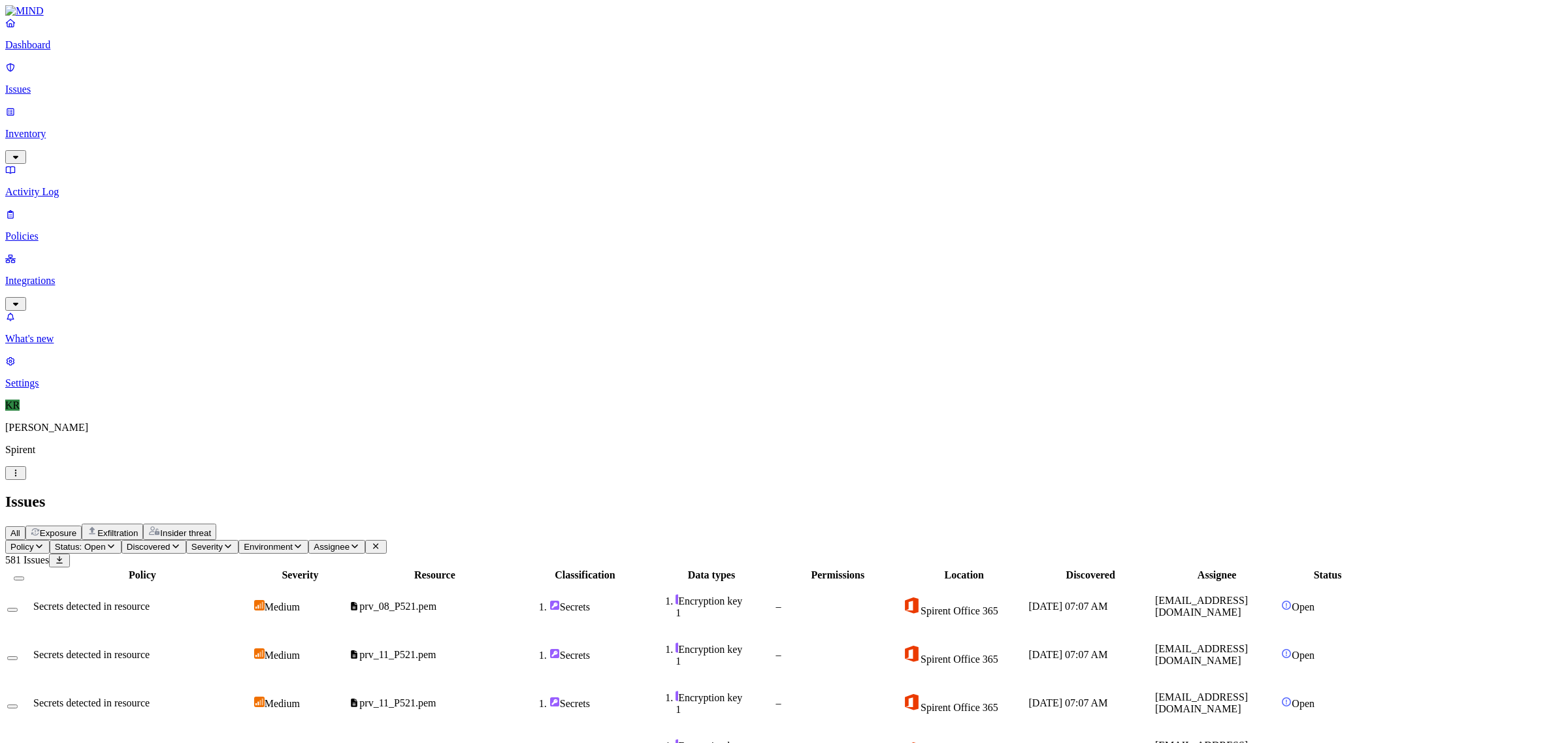
click at [25, 576] on button "Select all" at bounding box center [18, 578] width 10 height 4
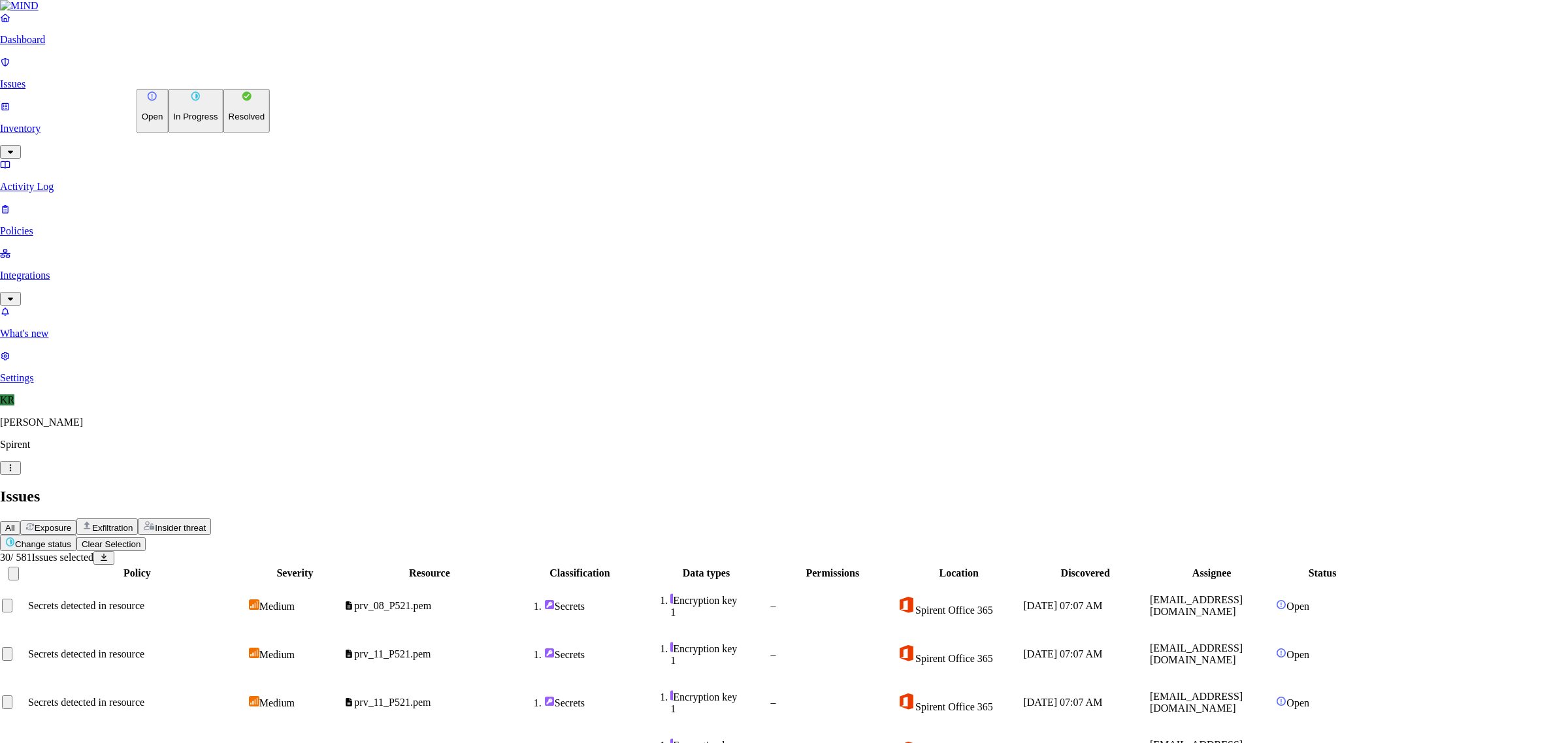
click at [223, 133] on button "Resolved" at bounding box center [247, 111] width 47 height 44
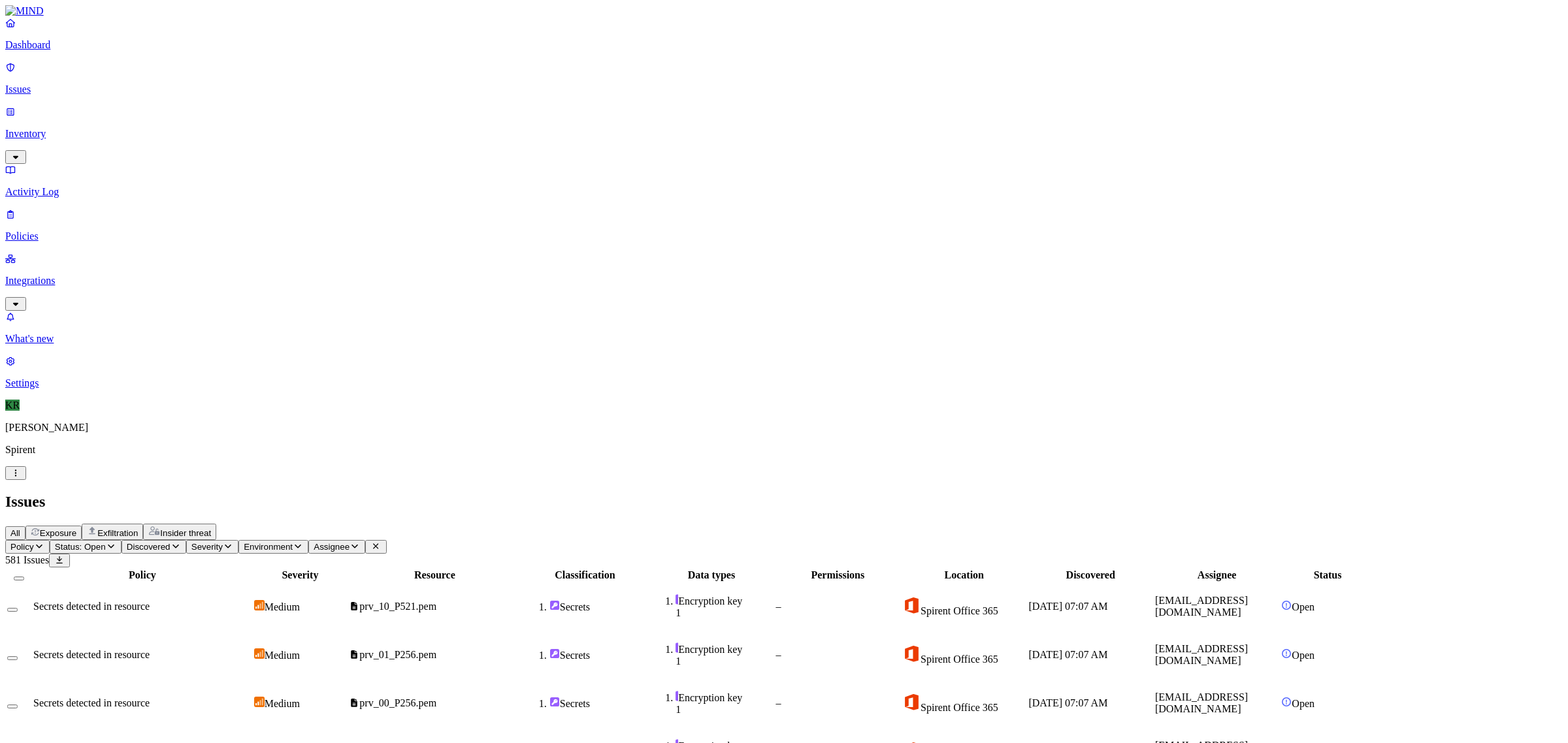
click at [138, 528] on span "Exfiltration" at bounding box center [118, 533] width 40 height 10
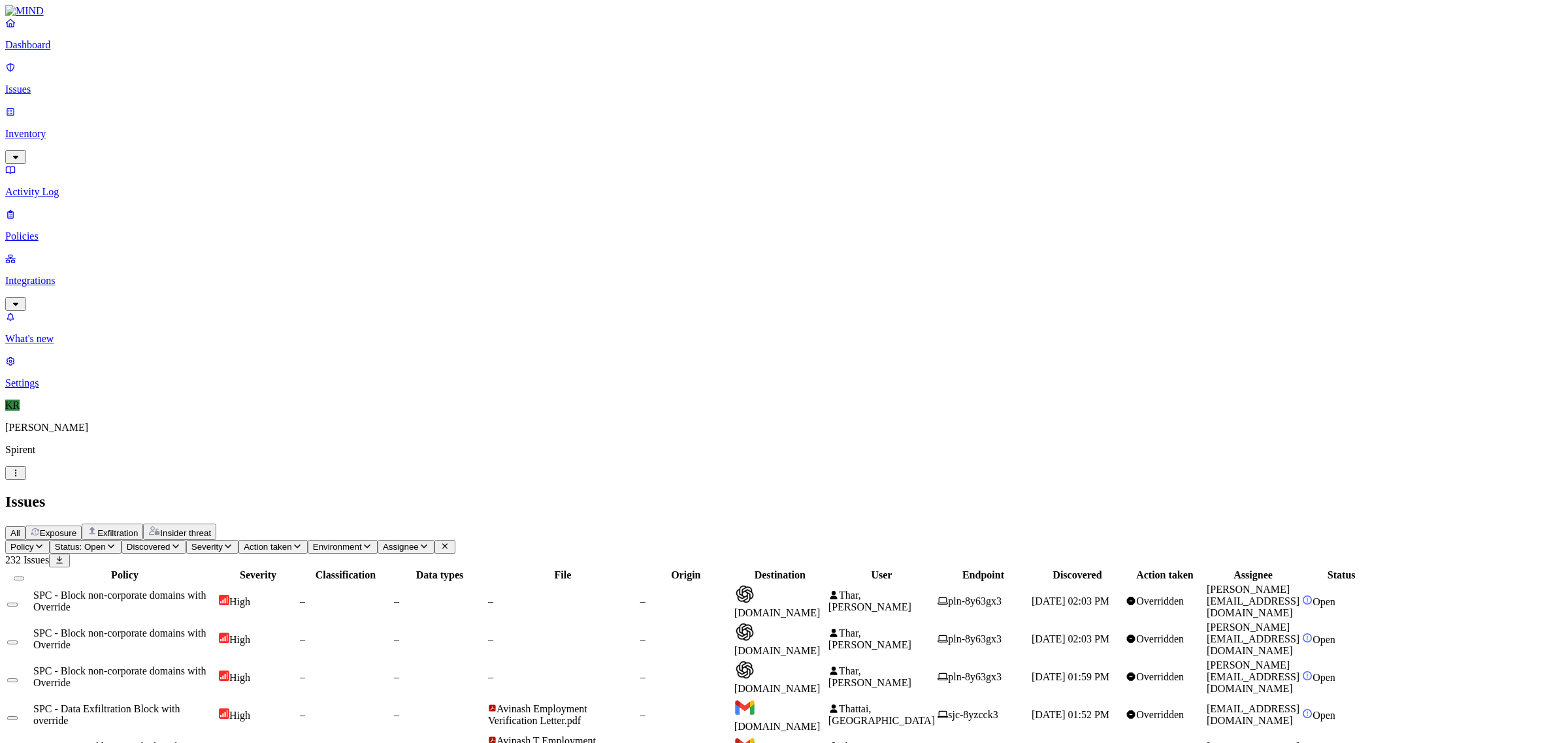
click at [733, 583] on td "–" at bounding box center [686, 601] width 93 height 36
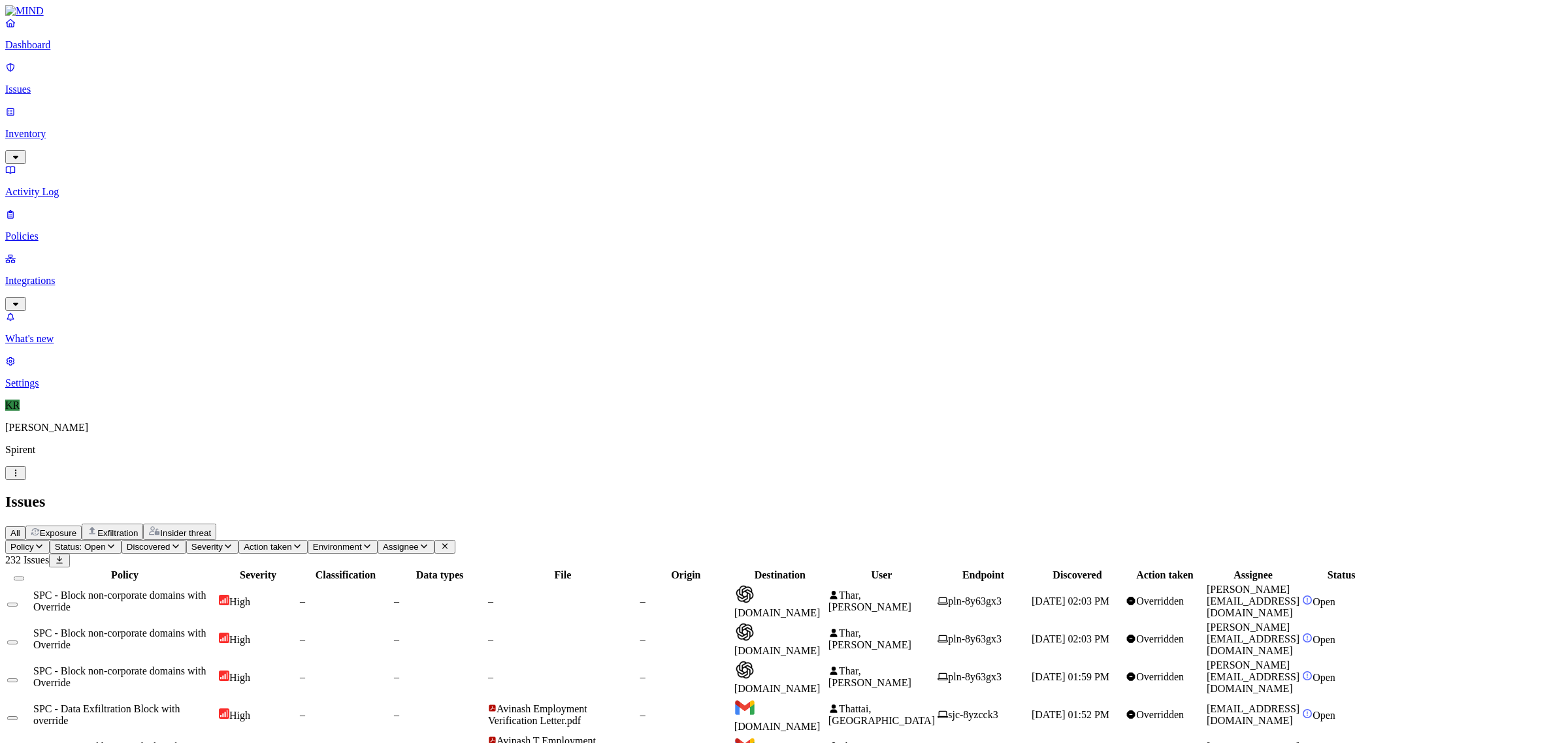
click at [25, 576] on button "Select all" at bounding box center [18, 578] width 10 height 4
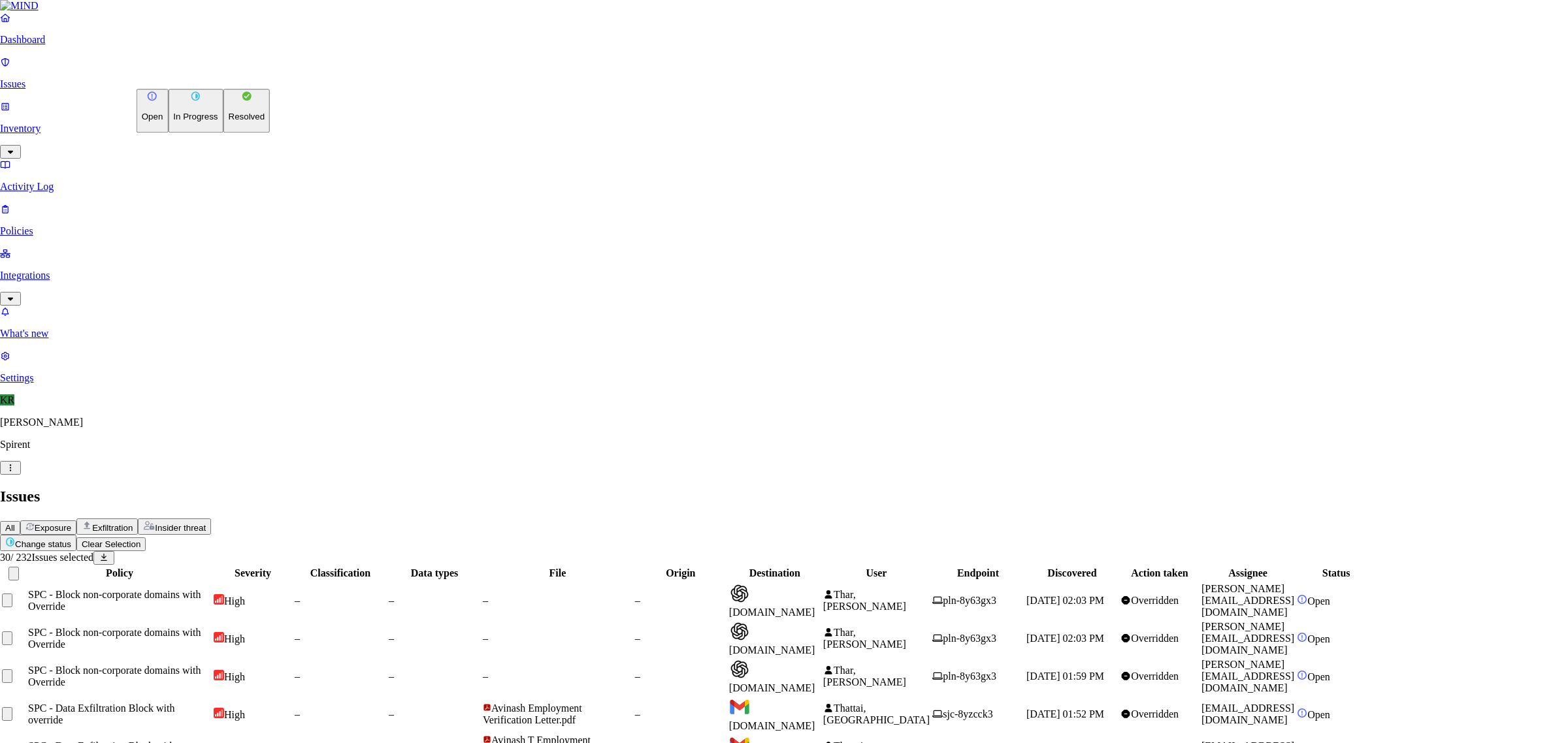
click at [223, 133] on button "Resolved" at bounding box center [247, 111] width 47 height 44
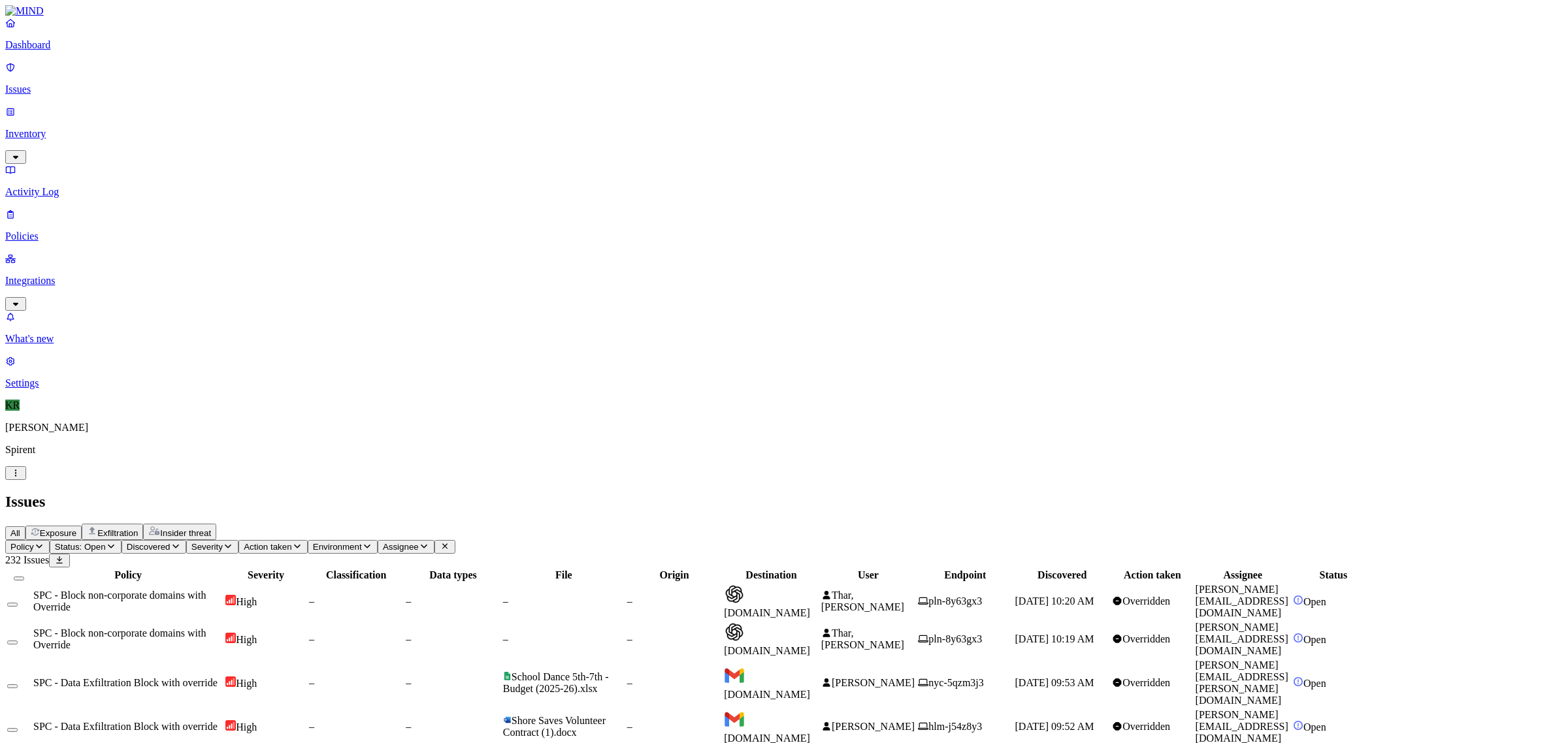
click at [106, 542] on span "Status: Open" at bounding box center [80, 546] width 51 height 10
click at [237, 145] on button "button" at bounding box center [241, 147] width 10 height 4
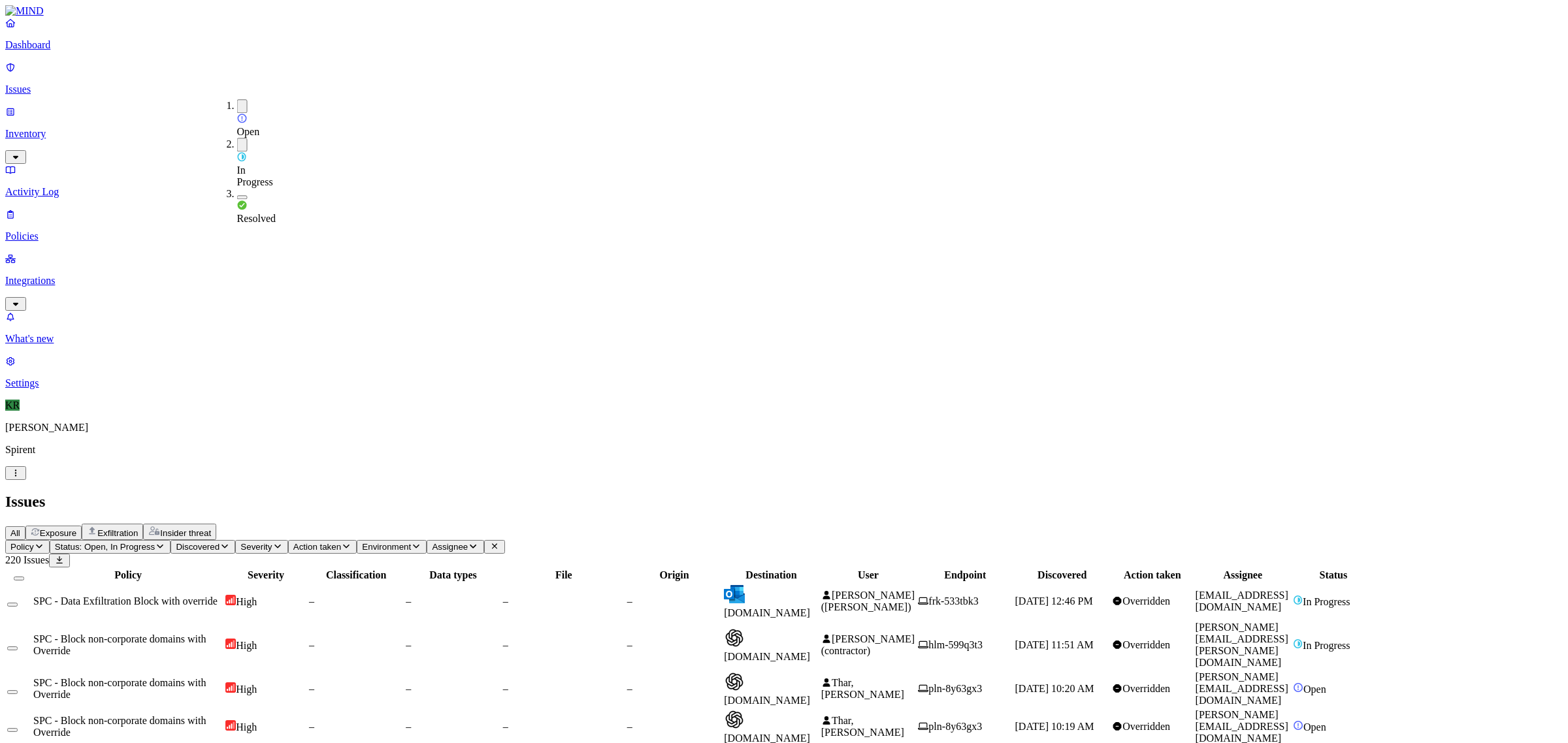
click at [237, 105] on div "Open" at bounding box center [237, 118] width 0 height 38
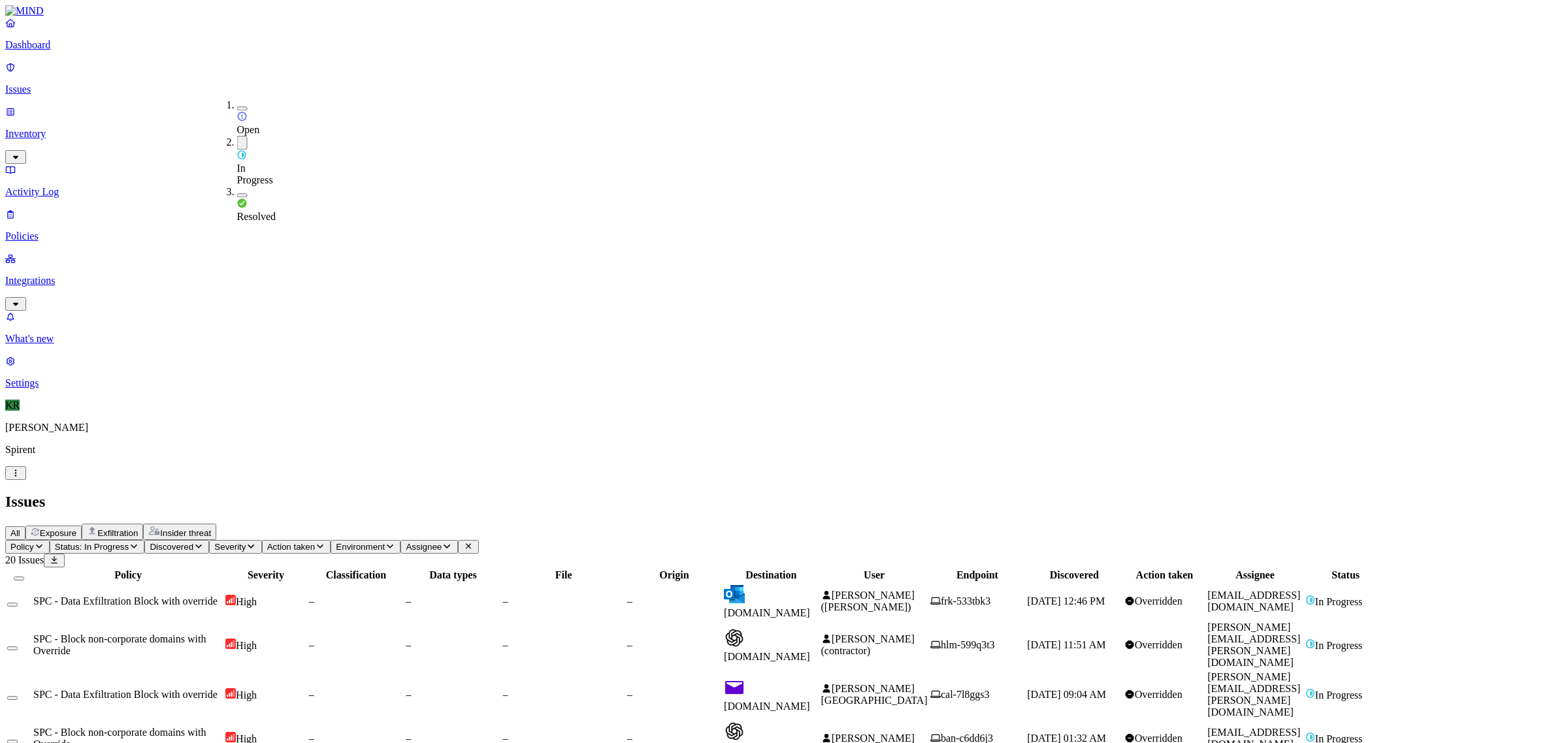
click at [237, 136] on div "In Progress" at bounding box center [237, 160] width 0 height 50
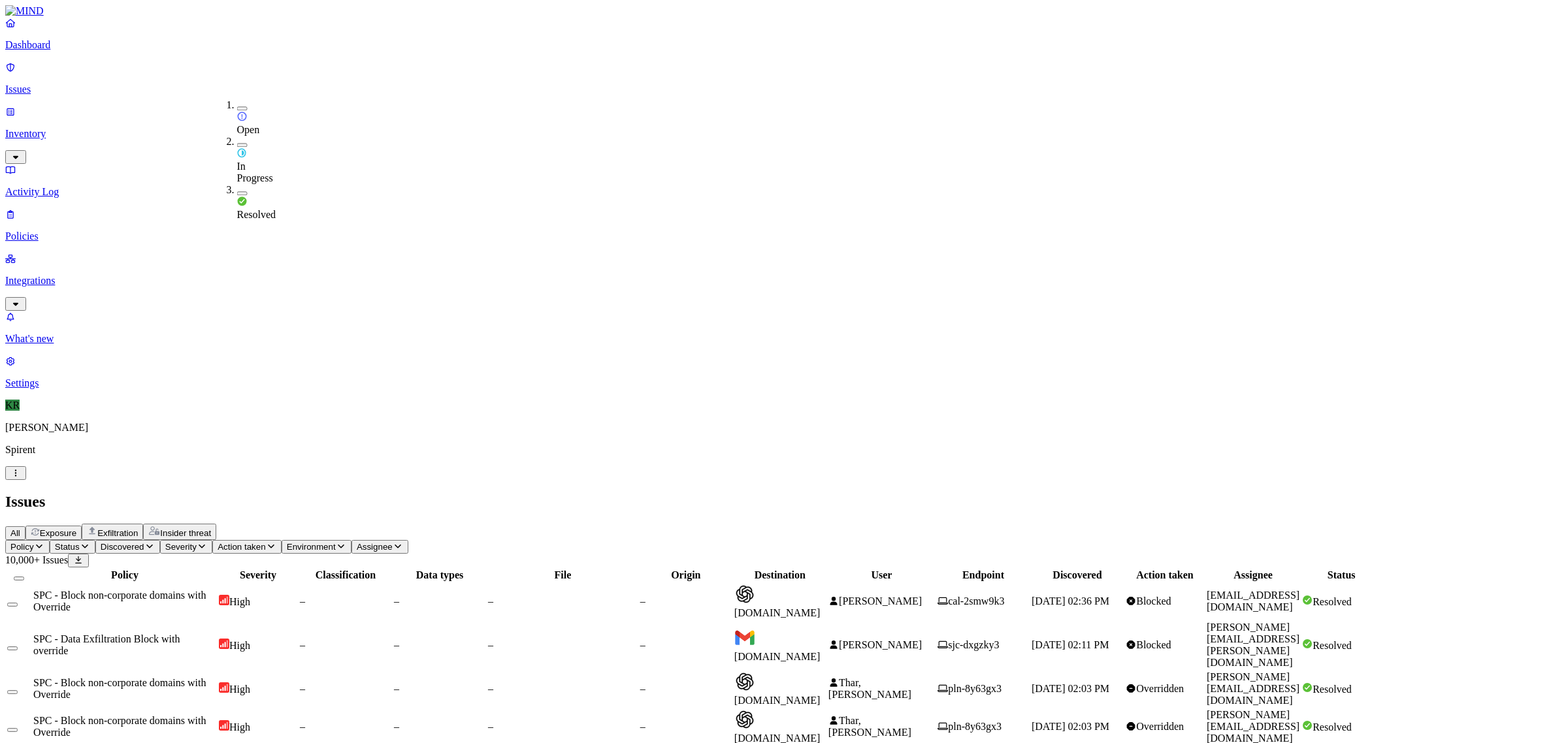
click at [237, 107] on div "Open" at bounding box center [237, 117] width 0 height 36
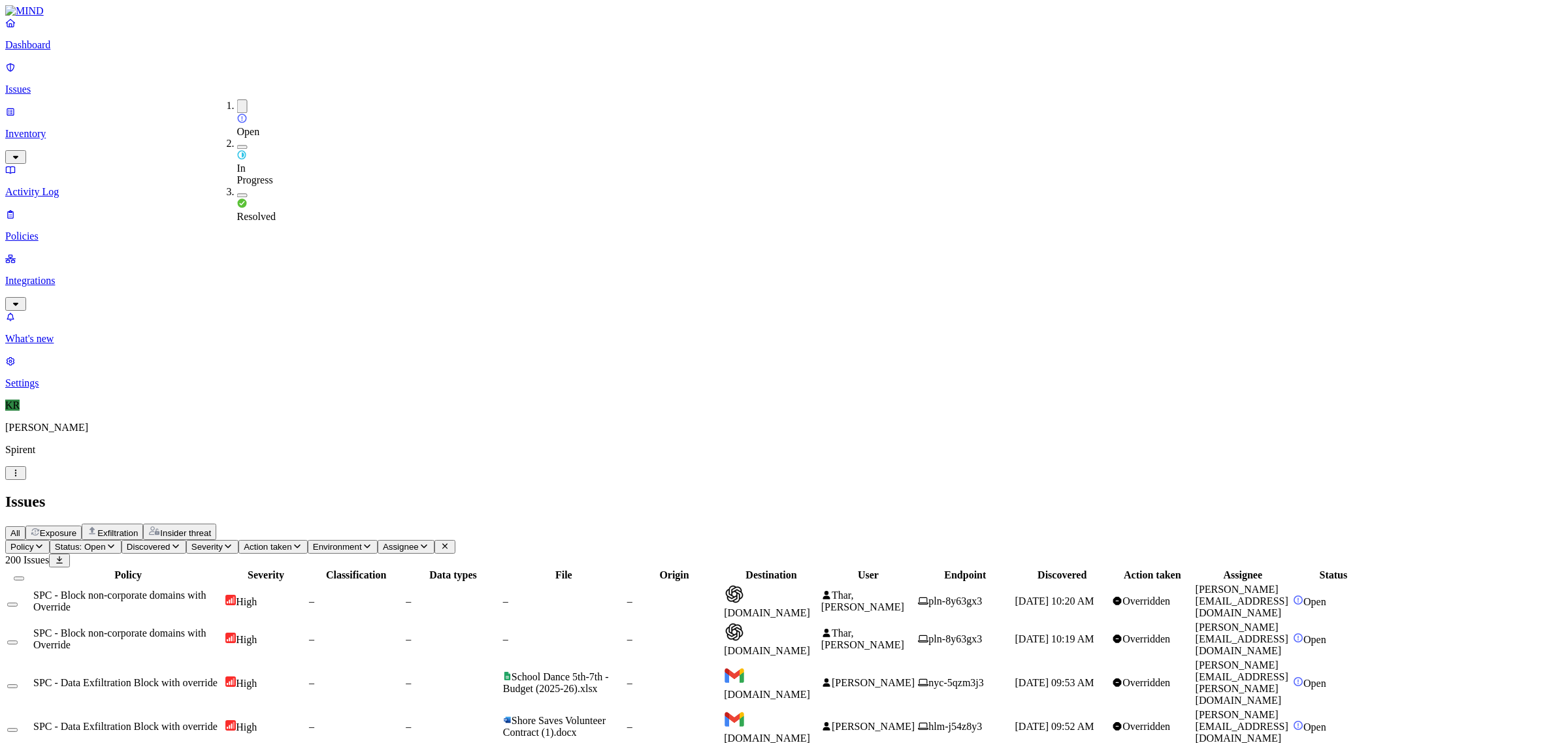
click at [1013, 583] on td "pln-8y63gx3" at bounding box center [965, 601] width 96 height 36
click at [904, 627] on span "Thar, Hardik" at bounding box center [862, 638] width 83 height 23
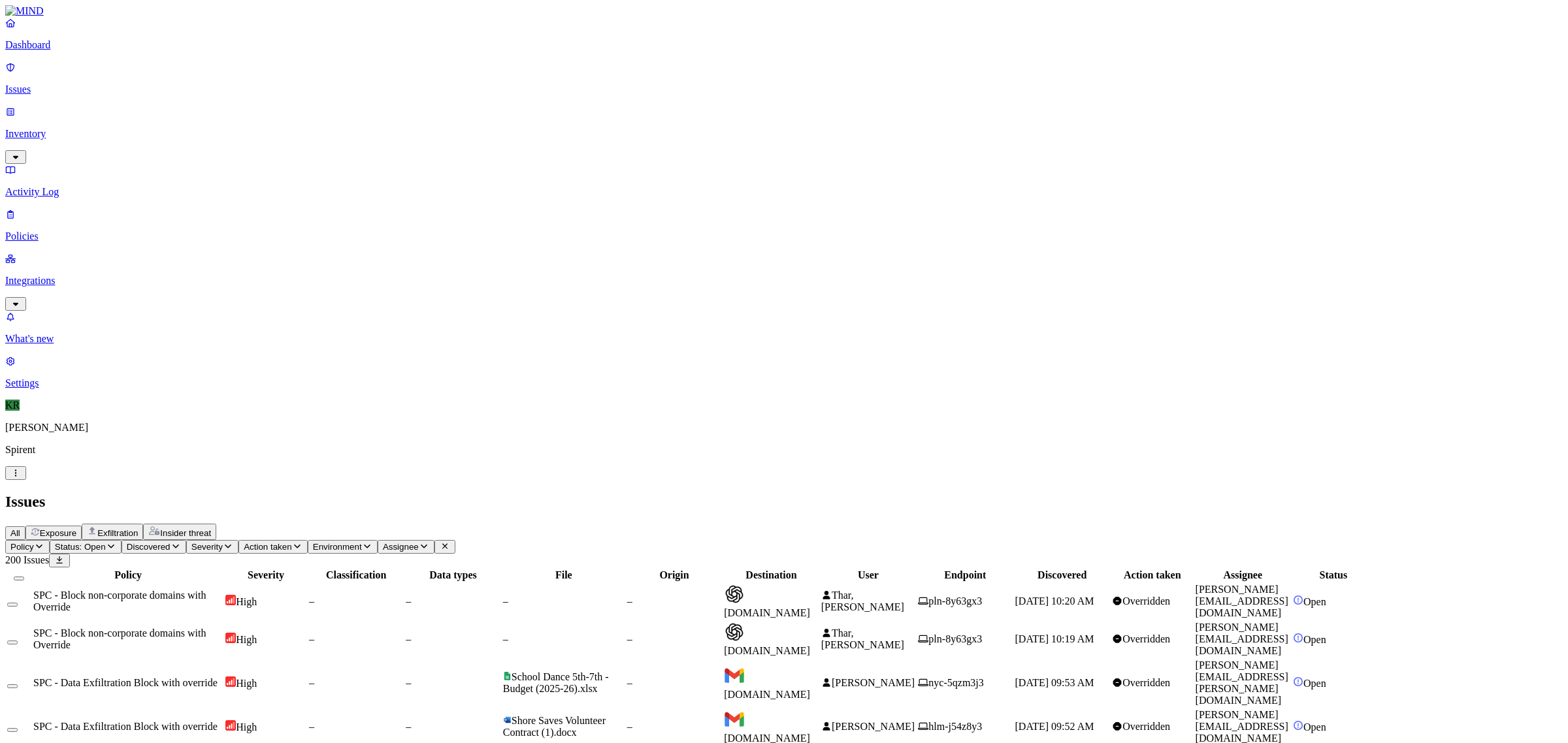
click at [25, 576] on button "Select all" at bounding box center [18, 578] width 10 height 4
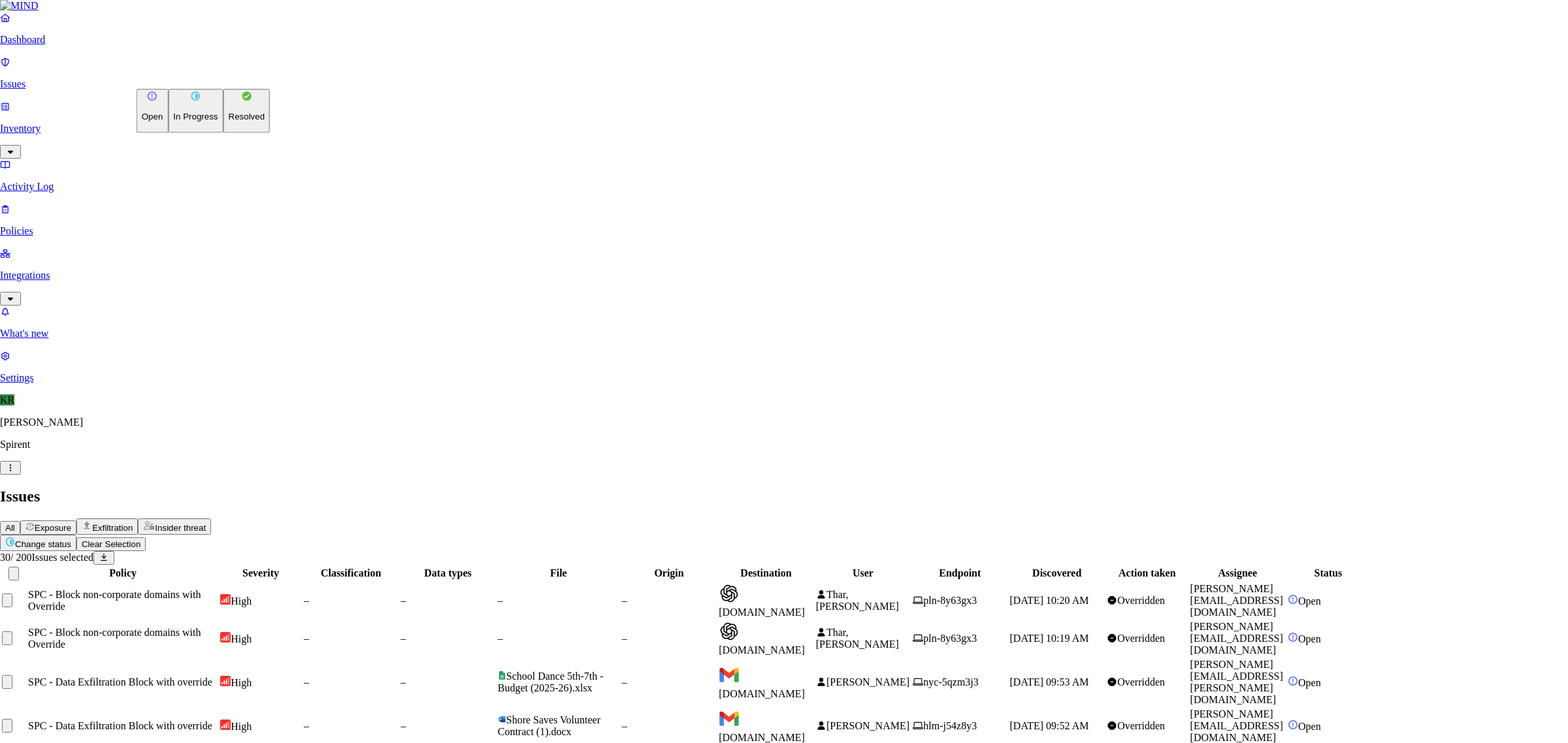
click at [229, 122] on p "Resolved" at bounding box center [247, 117] width 36 height 10
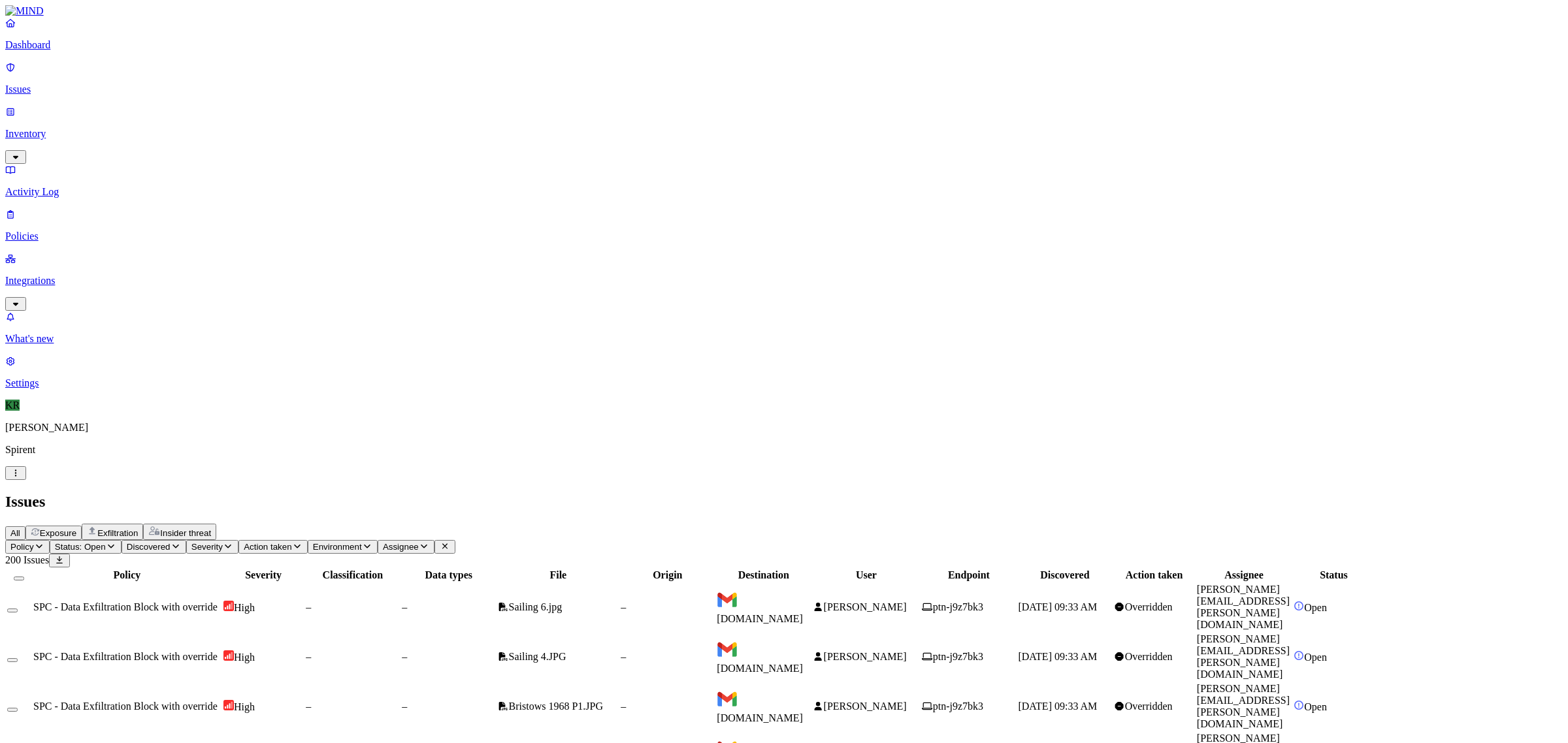
scroll to position [201, 0]
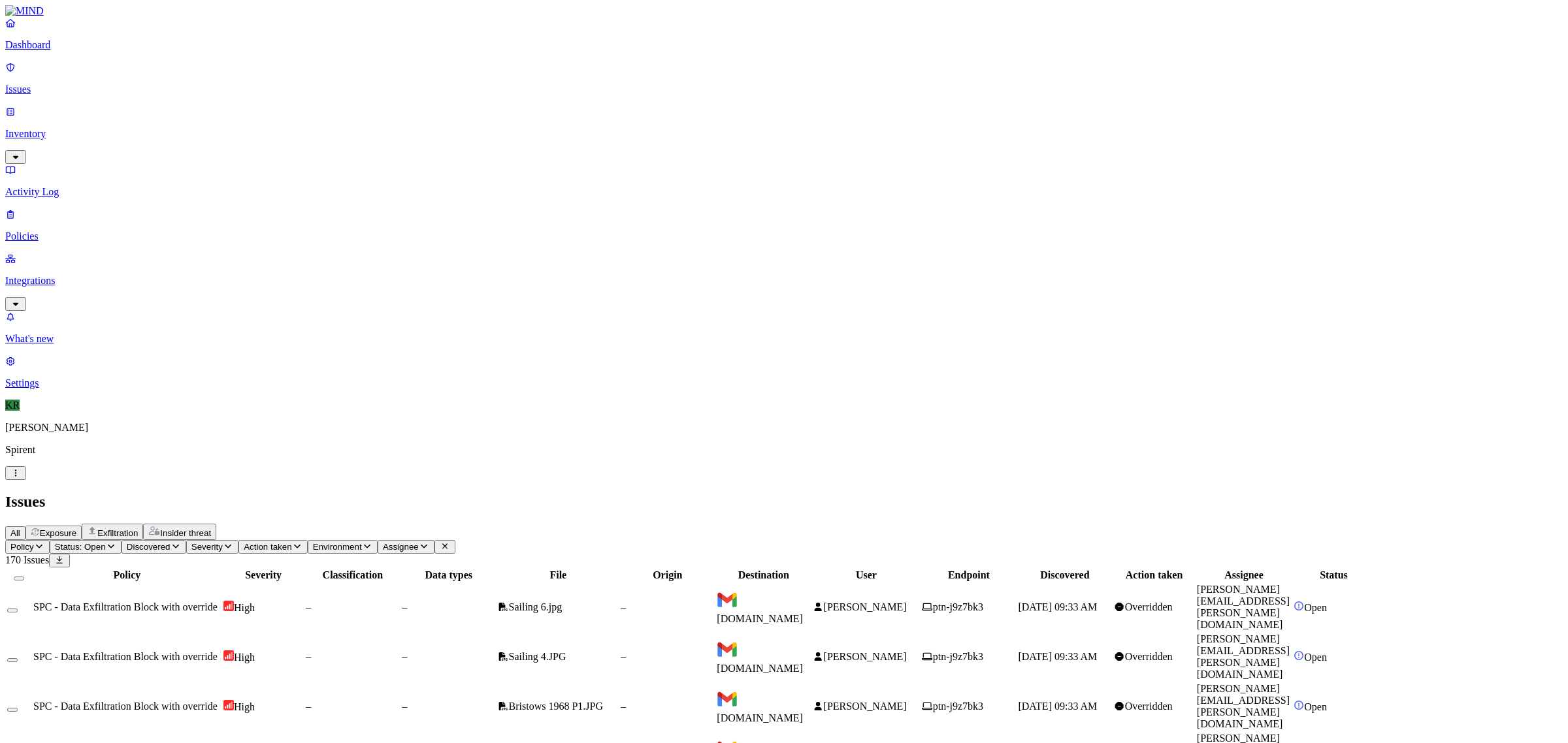
click at [25, 576] on button "Select all" at bounding box center [18, 578] width 10 height 4
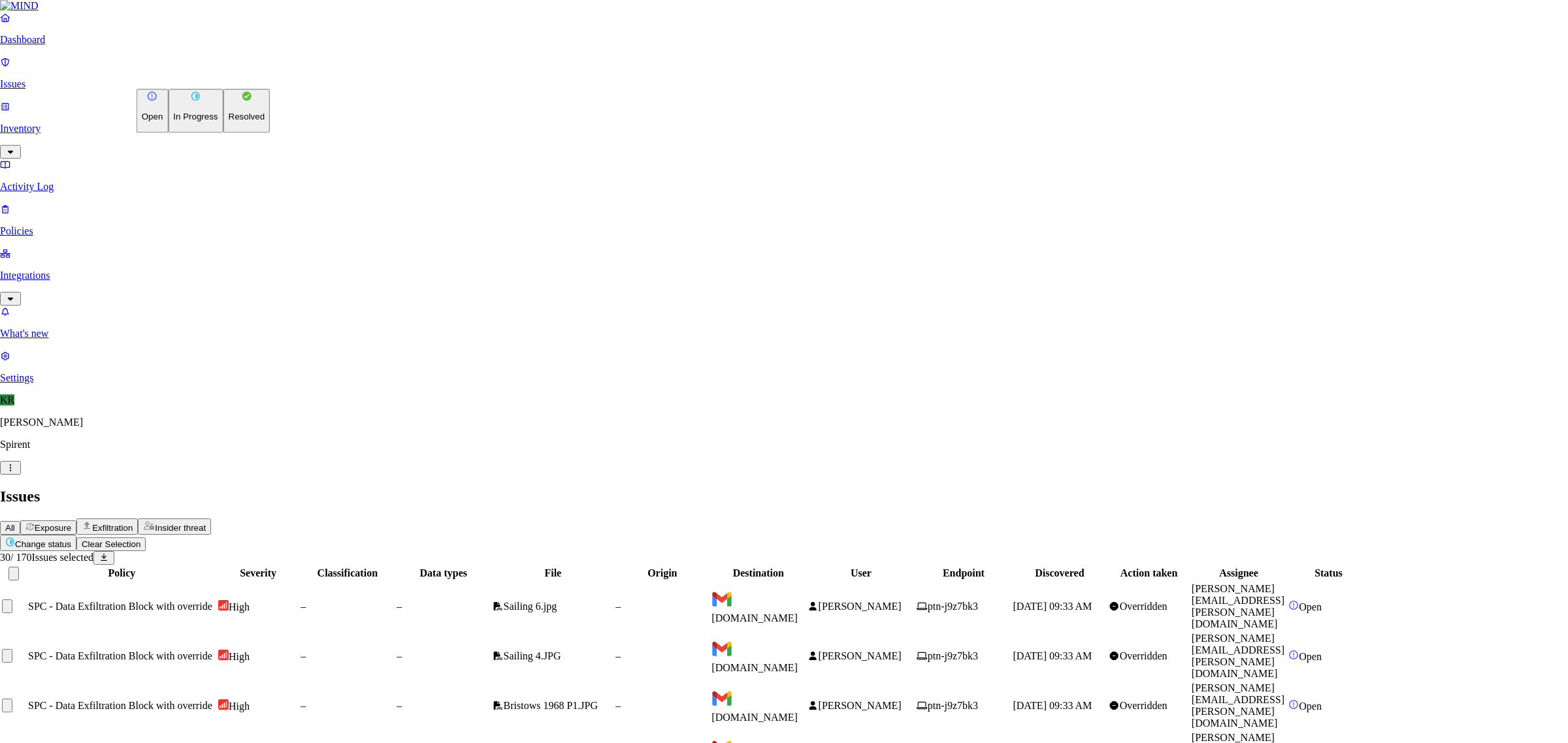
click at [229, 122] on p "Resolved" at bounding box center [247, 117] width 36 height 10
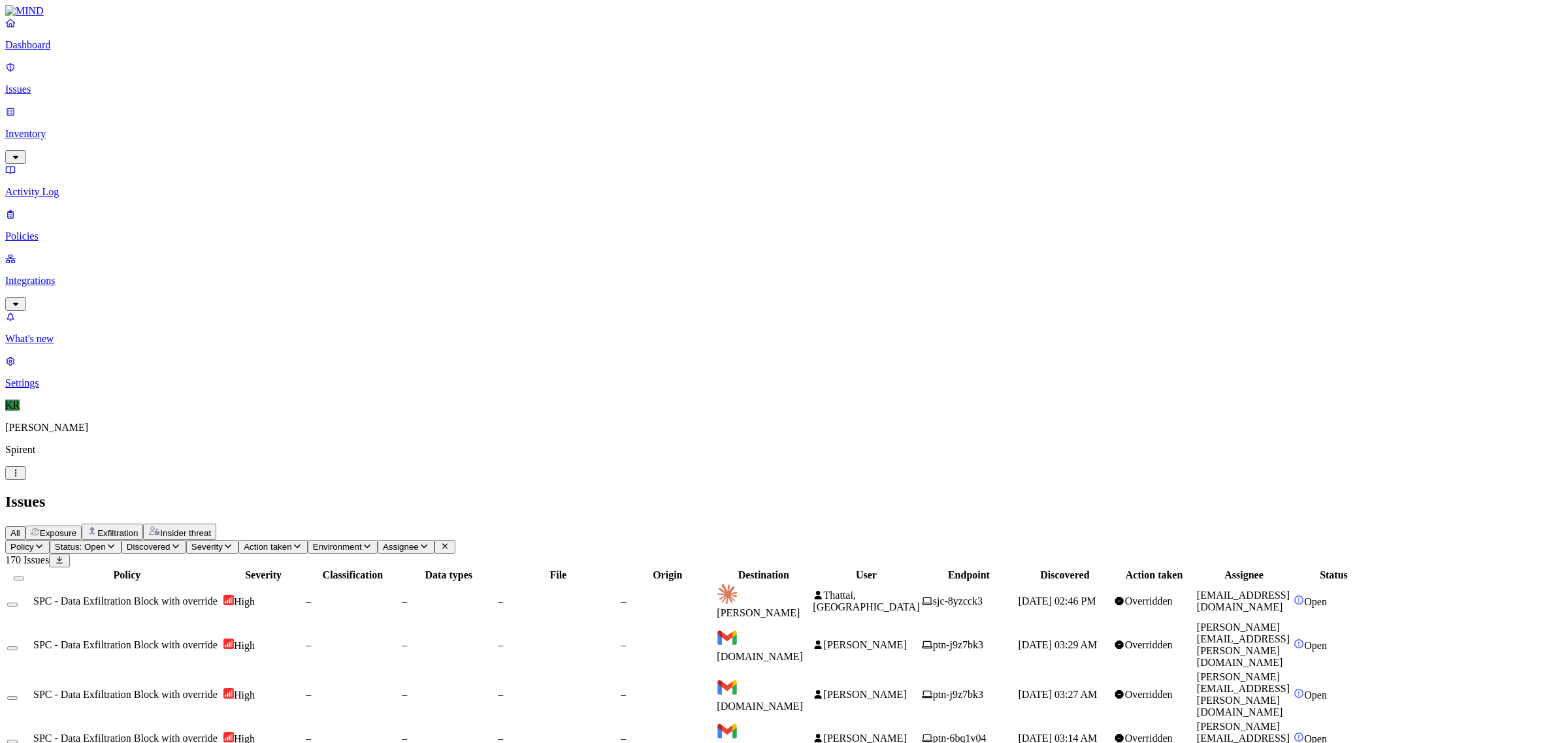
click at [25, 576] on button "Select all" at bounding box center [18, 578] width 10 height 4
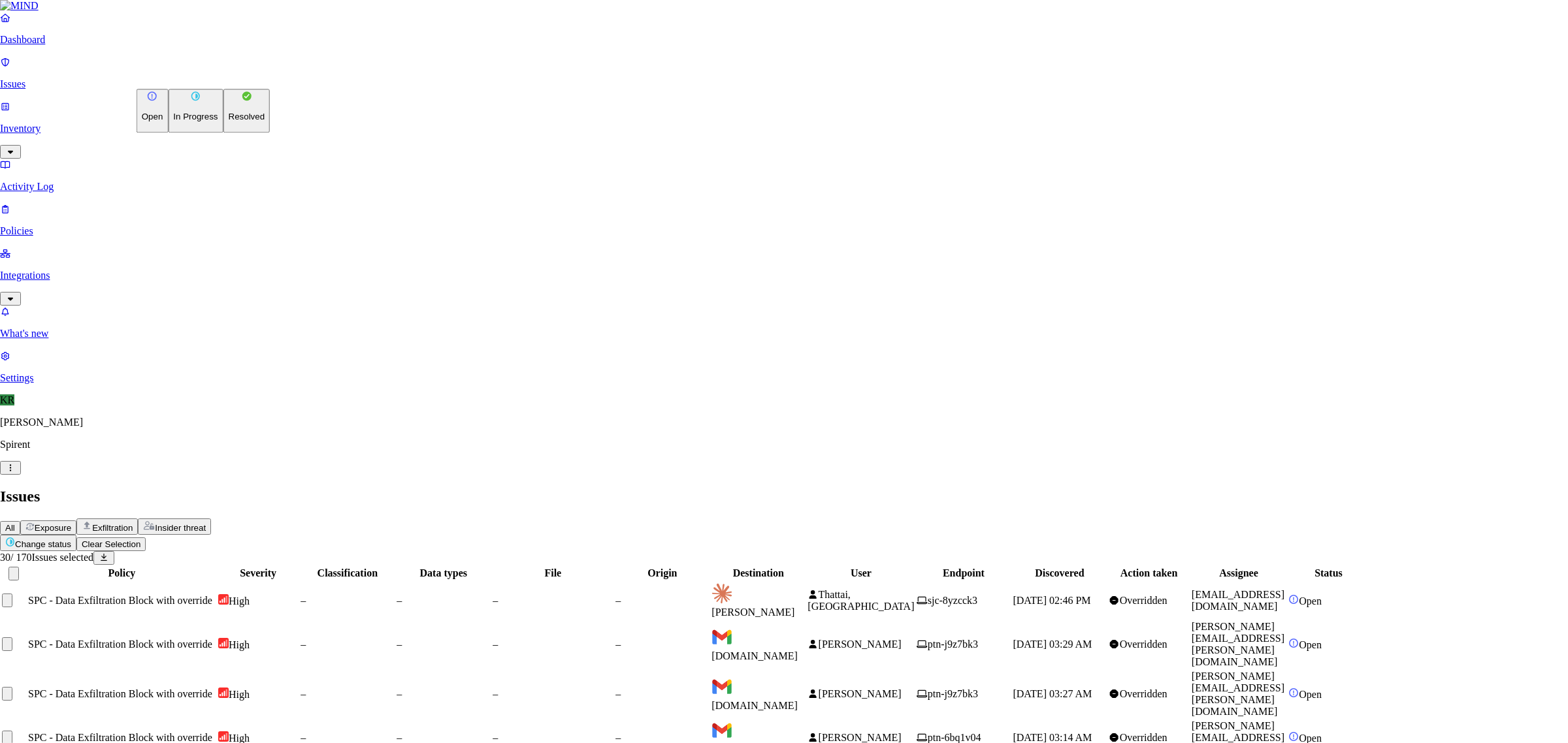
click at [223, 133] on button "Resolved" at bounding box center [247, 111] width 47 height 44
